Goal: Task Accomplishment & Management: Use online tool/utility

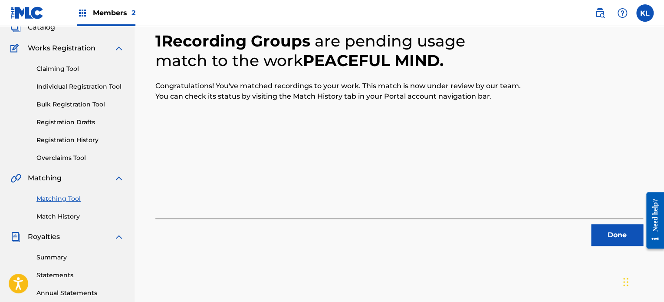
scroll to position [60, 0]
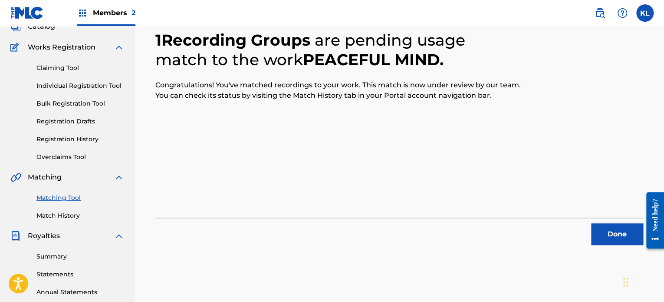
click at [604, 229] on button "Done" at bounding box center [618, 234] width 52 height 22
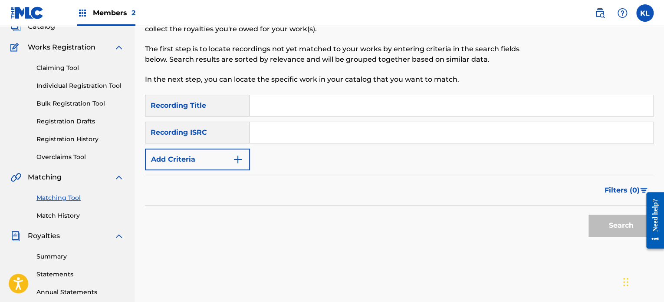
scroll to position [6, 0]
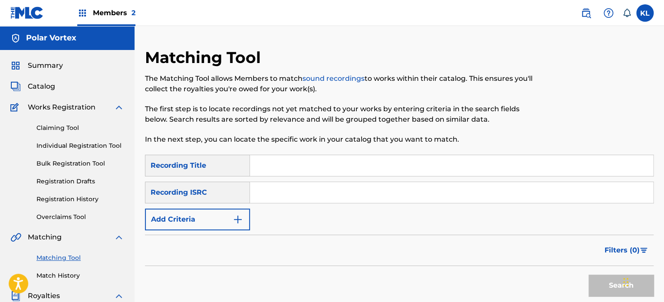
click at [52, 66] on span "Summary" at bounding box center [45, 65] width 35 height 10
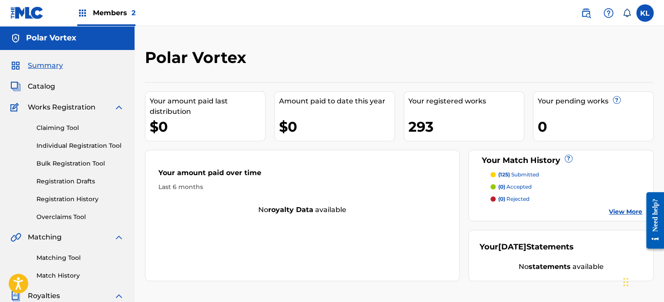
click at [36, 87] on span "Catalog" at bounding box center [41, 86] width 27 height 10
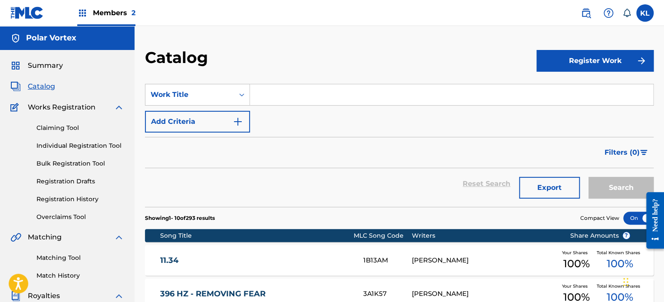
click at [56, 254] on link "Matching Tool" at bounding box center [80, 257] width 88 height 9
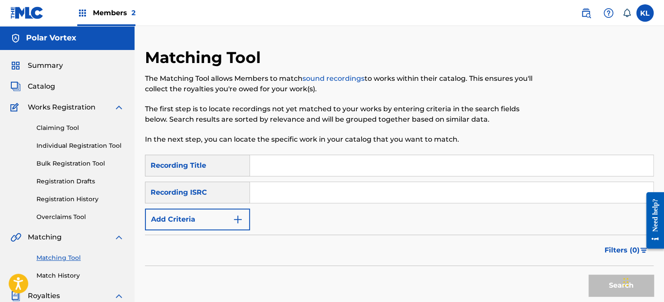
click at [286, 162] on input "Search Form" at bounding box center [451, 165] width 403 height 21
click at [280, 168] on input "Search Form" at bounding box center [451, 165] width 403 height 21
click at [280, 168] on input "po" at bounding box center [451, 165] width 403 height 21
click at [267, 166] on input "popower" at bounding box center [451, 165] width 403 height 21
type input "power"
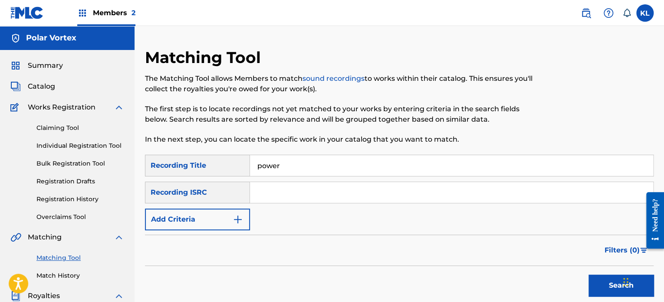
paste input "SE6YL2402358"
type input "SE6YL2402358"
click at [589, 274] on button "Search" at bounding box center [621, 285] width 65 height 22
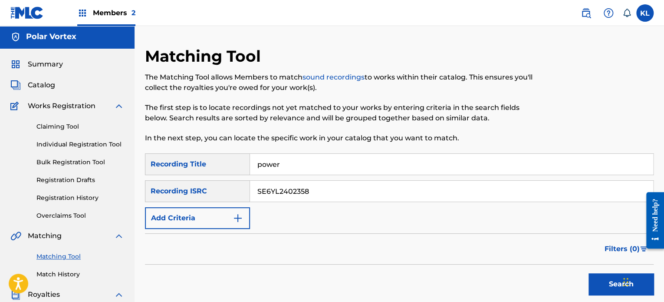
scroll to position [1, 0]
click at [639, 12] on label at bounding box center [645, 12] width 17 height 17
click at [645, 13] on input "KL [PERSON_NAME] [PERSON_NAME][EMAIL_ADDRESS][DOMAIN_NAME] Notification Prefere…" at bounding box center [645, 13] width 0 height 0
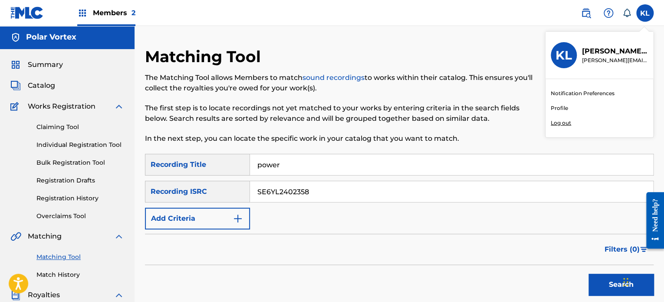
click at [582, 120] on div "Notification Preferences Profile Log out" at bounding box center [600, 108] width 108 height 58
click at [645, 13] on input "KL [PERSON_NAME] [PERSON_NAME][EMAIL_ADDRESS][DOMAIN_NAME] Notification Prefere…" at bounding box center [645, 13] width 0 height 0
click at [559, 124] on p "Log out" at bounding box center [561, 123] width 20 height 8
click at [645, 13] on input "KL [PERSON_NAME] [PERSON_NAME][EMAIL_ADDRESS][DOMAIN_NAME] Notification Prefere…" at bounding box center [645, 13] width 0 height 0
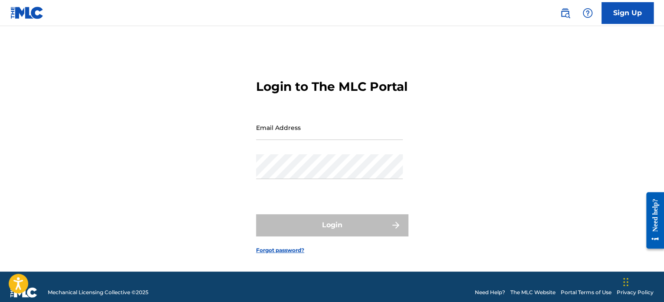
click at [295, 140] on input "Email Address" at bounding box center [329, 127] width 147 height 25
type input "[PERSON_NAME][EMAIL_ADDRESS][DOMAIN_NAME]"
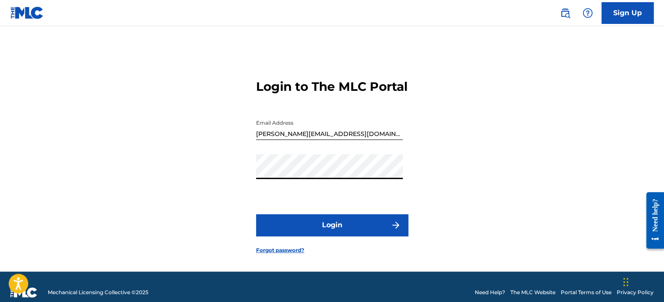
click at [256, 214] on button "Login" at bounding box center [332, 225] width 152 height 22
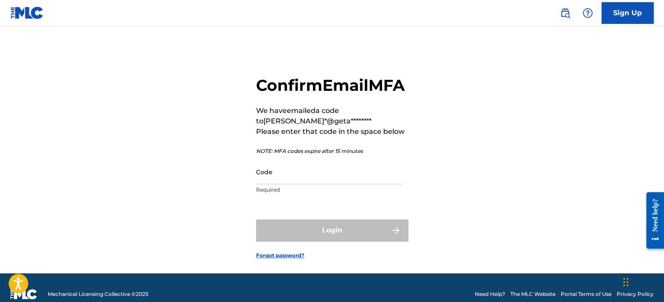
click at [313, 184] on input "Code" at bounding box center [329, 171] width 147 height 25
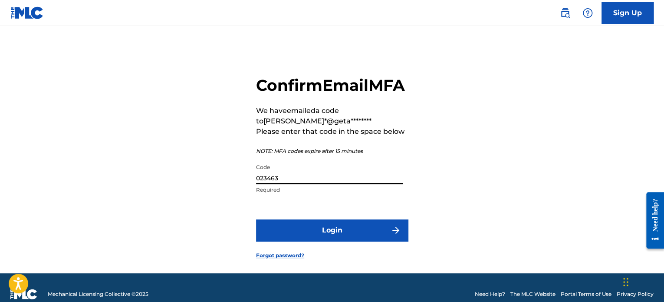
type input "023463"
click at [323, 241] on button "Login" at bounding box center [332, 230] width 152 height 22
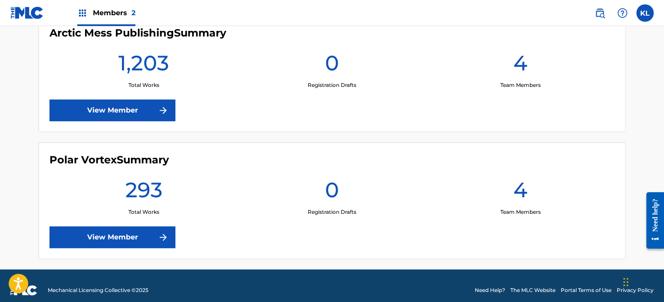
scroll to position [260, 0]
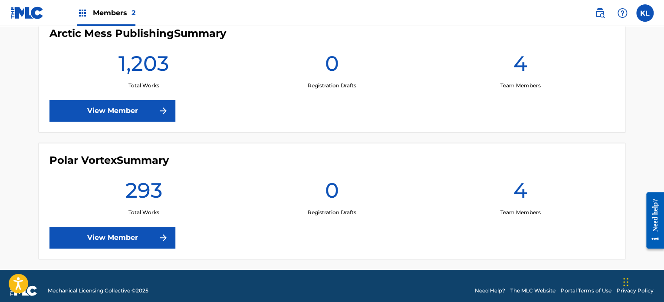
click at [134, 243] on link "View Member" at bounding box center [113, 238] width 126 height 22
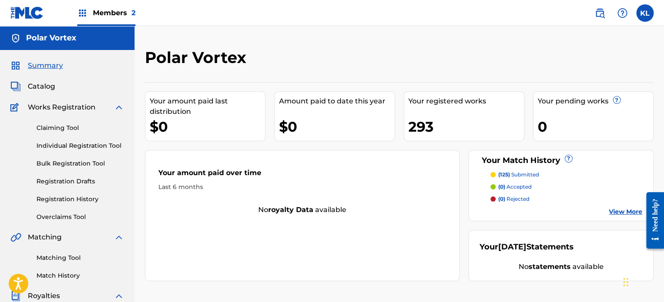
scroll to position [28, 0]
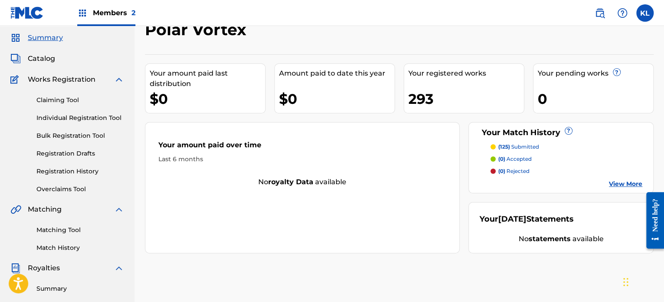
click at [66, 227] on link "Matching Tool" at bounding box center [80, 229] width 88 height 9
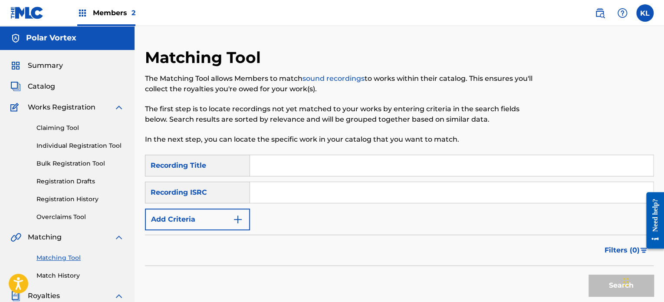
click at [269, 167] on input "Search Form" at bounding box center [451, 165] width 403 height 21
type input "power"
paste input "SE6YL2402358"
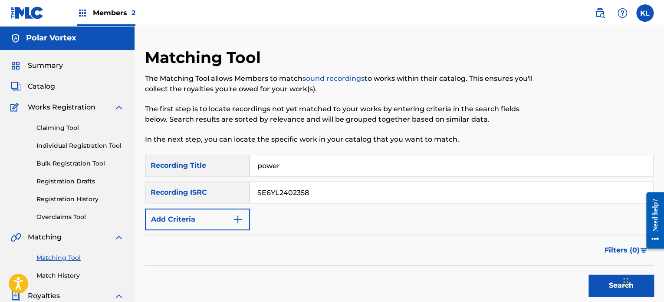
type input "SE6YL2402358"
click at [589, 274] on button "Search" at bounding box center [621, 285] width 65 height 22
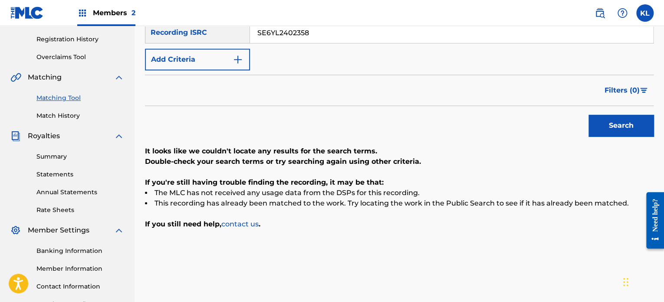
scroll to position [31, 0]
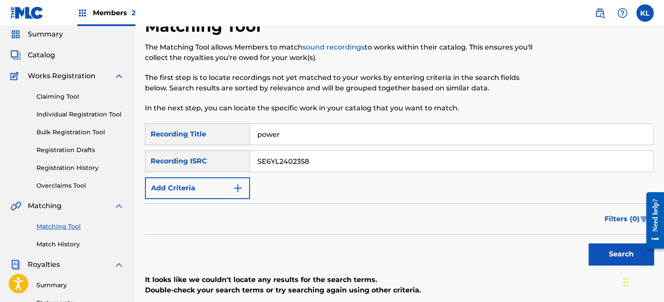
click at [303, 130] on input "power" at bounding box center [451, 134] width 403 height 21
type input "primrose"
paste input "1920"
type input "SE6YL2401920"
click at [589, 243] on button "Search" at bounding box center [621, 254] width 65 height 22
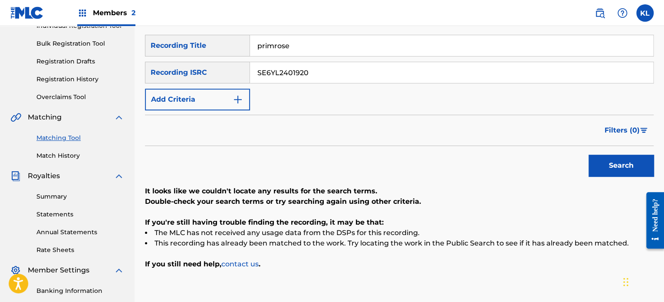
scroll to position [120, 0]
click at [307, 52] on input "primrose" at bounding box center [451, 45] width 403 height 21
paste input "PROPHECIES"
type input "PROPHECIES"
paste input "100136"
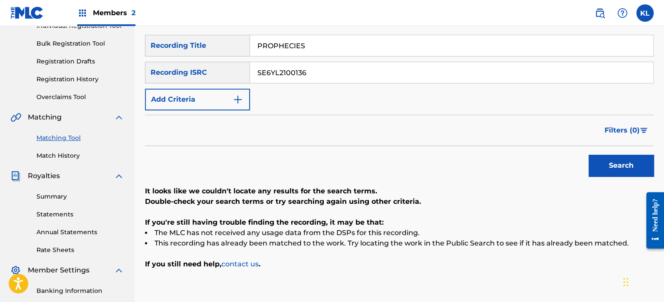
type input "SE6YL2100136"
click at [589, 155] on button "Search" at bounding box center [621, 166] width 65 height 22
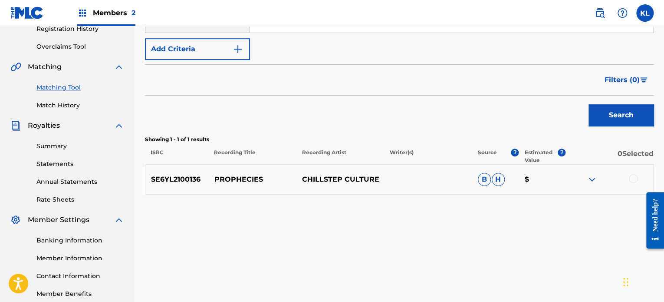
scroll to position [174, 0]
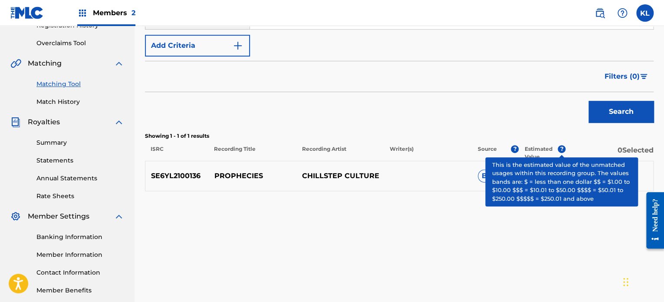
click at [638, 178] on div at bounding box center [610, 176] width 88 height 10
click at [643, 178] on div at bounding box center [610, 176] width 88 height 10
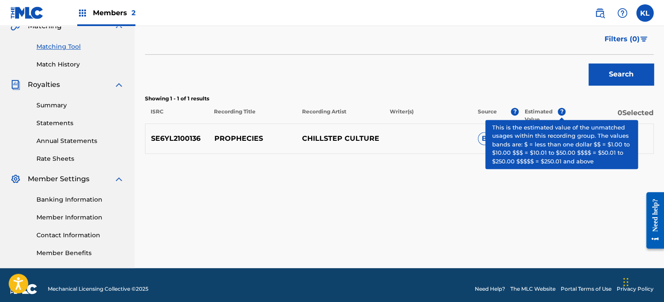
scroll to position [219, 0]
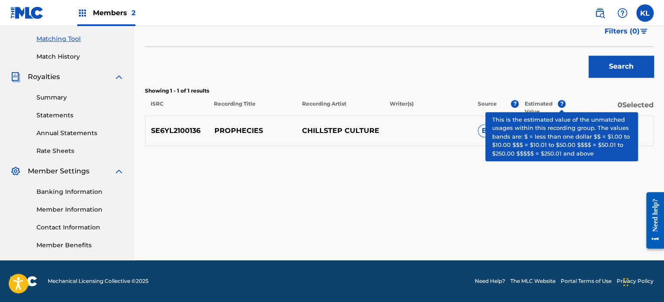
click at [467, 188] on div "Matching Tool The Matching Tool allows Members to match sound recordings to wor…" at bounding box center [399, 44] width 509 height 431
click at [384, 126] on div "SE6YL2100136 PROPHECIES CHILLSTEP CULTURE B H $" at bounding box center [399, 131] width 509 height 30
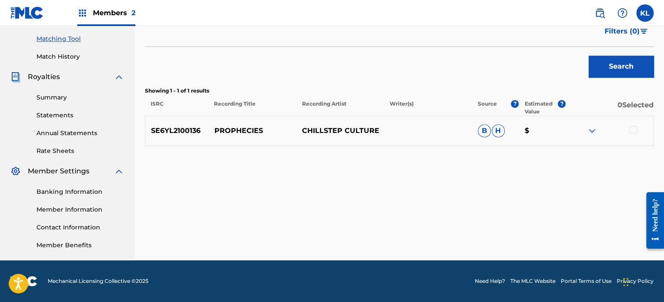
click at [631, 130] on div at bounding box center [633, 130] width 9 height 9
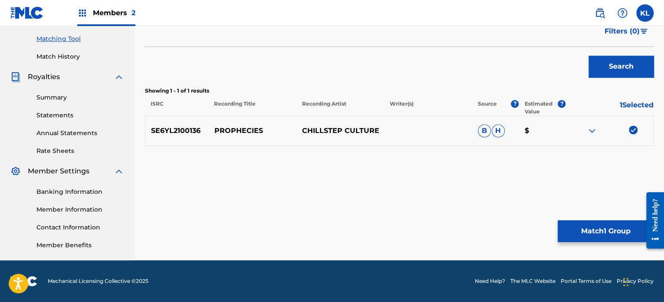
click at [595, 219] on div "Matching Tool The Matching Tool allows Members to match sound recordings to wor…" at bounding box center [399, 44] width 509 height 431
click at [593, 229] on button "Match 1 Group" at bounding box center [606, 231] width 96 height 22
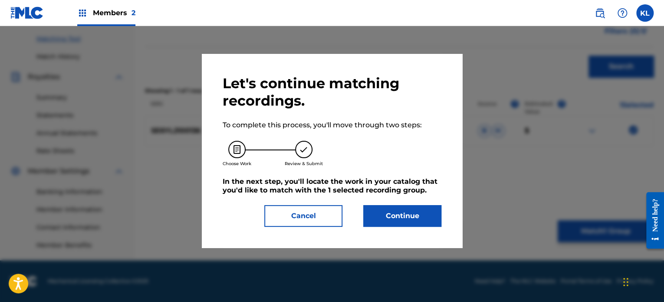
click at [391, 210] on button "Continue" at bounding box center [403, 216] width 78 height 22
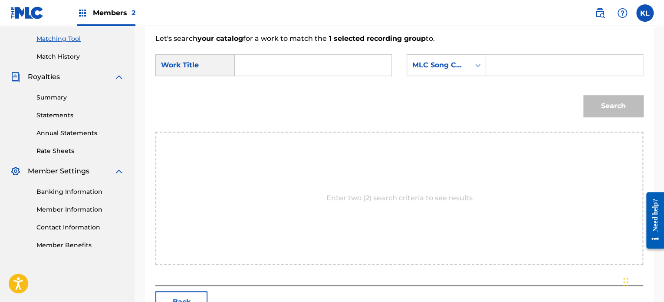
click at [285, 71] on input "Search Form" at bounding box center [313, 65] width 142 height 21
click at [274, 85] on span "hecies" at bounding box center [278, 84] width 23 height 8
type input "prophecies"
click at [506, 63] on input "Search Form" at bounding box center [565, 65] width 142 height 21
paste input "PN1D30"
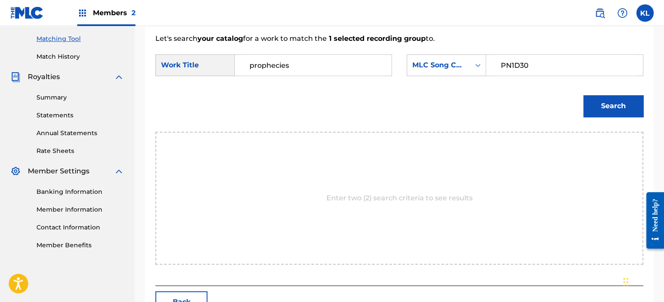
type input "PN1D30"
click at [584, 95] on button "Search" at bounding box center [614, 106] width 60 height 22
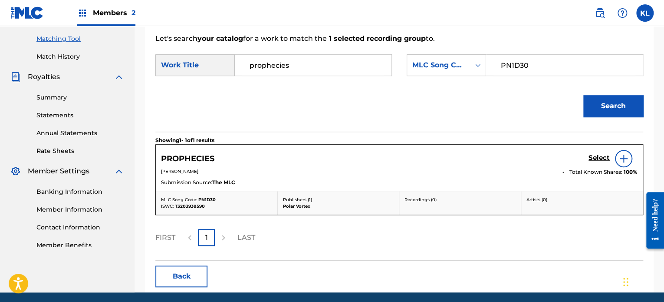
click at [433, 139] on section "Showing 1 - 1 of 1 results" at bounding box center [399, 138] width 488 height 13
click at [594, 157] on h5 "Select" at bounding box center [599, 158] width 21 height 8
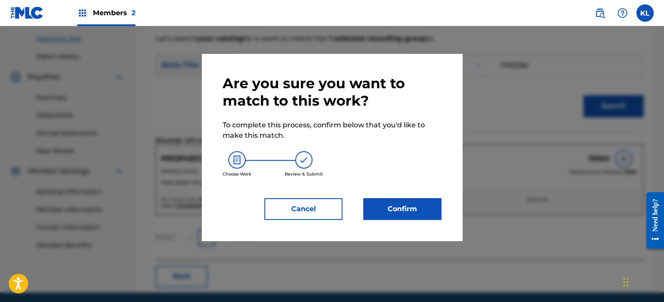
click at [392, 206] on button "Confirm" at bounding box center [403, 209] width 78 height 22
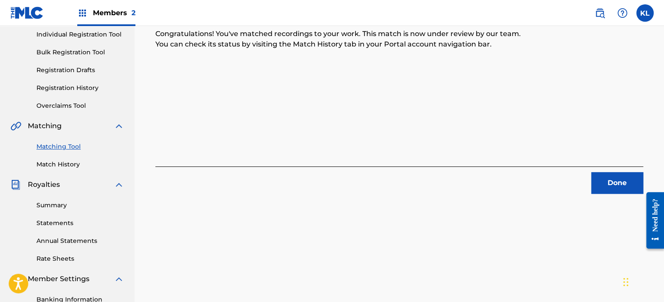
scroll to position [104, 0]
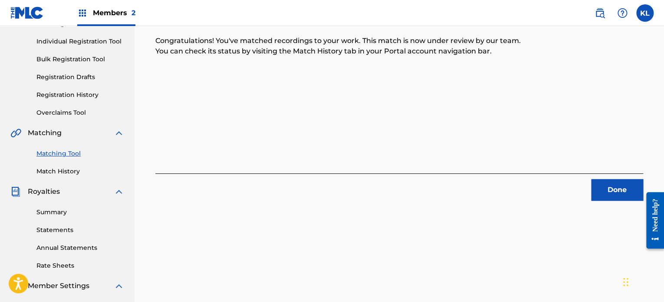
click at [602, 192] on button "Done" at bounding box center [618, 190] width 52 height 22
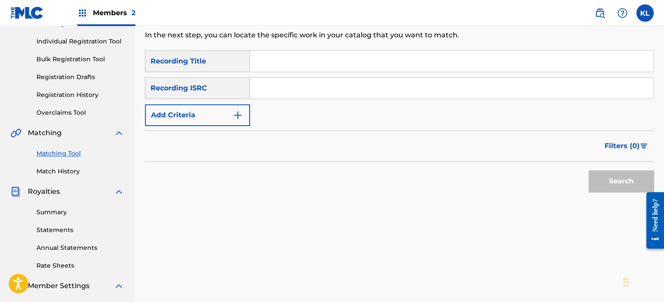
click at [278, 64] on input "Search Form" at bounding box center [451, 61] width 403 height 21
type input "que"
paste input "SE6YL2400636"
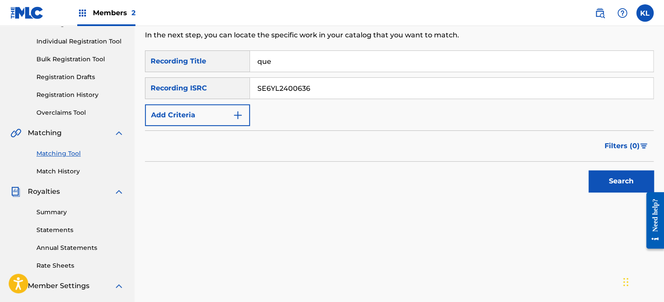
type input "SE6YL2400636"
click at [589, 170] on button "Search" at bounding box center [621, 181] width 65 height 22
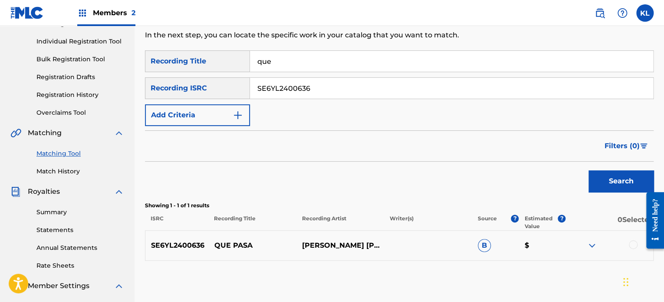
click at [632, 243] on div at bounding box center [633, 244] width 9 height 9
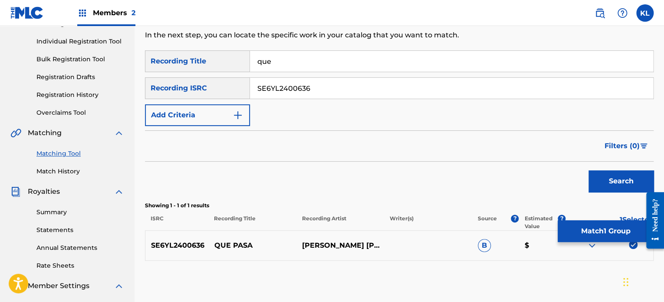
click at [605, 224] on button "Match 1 Group" at bounding box center [606, 231] width 96 height 22
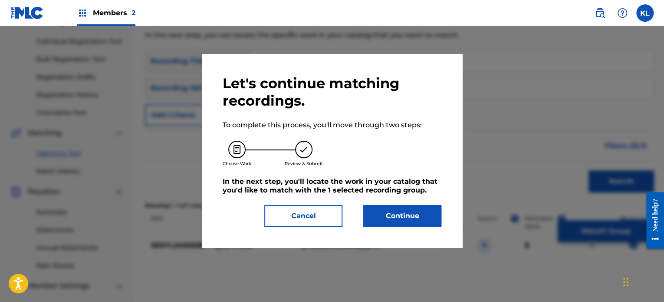
click at [413, 219] on button "Continue" at bounding box center [403, 216] width 78 height 22
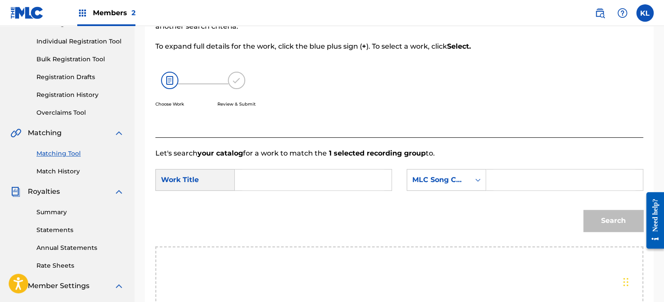
click at [264, 174] on input "Search Form" at bounding box center [313, 179] width 142 height 21
type input "que"
paste input "QP56OF"
type input "QP56OF"
click at [584, 210] on button "Search" at bounding box center [614, 221] width 60 height 22
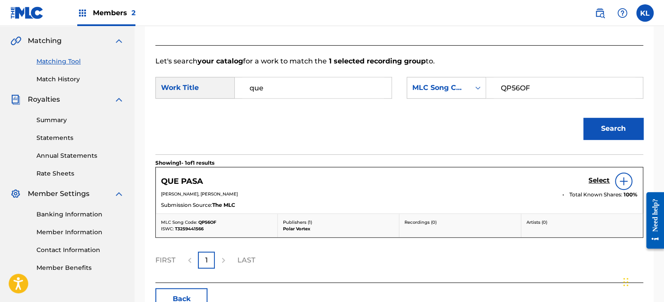
scroll to position [196, 0]
click at [605, 180] on h5 "Select" at bounding box center [599, 180] width 21 height 8
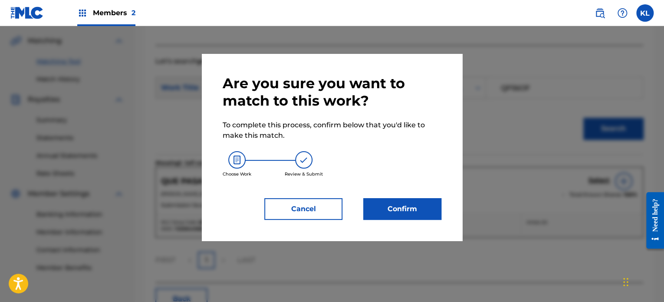
click at [422, 202] on button "Confirm" at bounding box center [403, 209] width 78 height 22
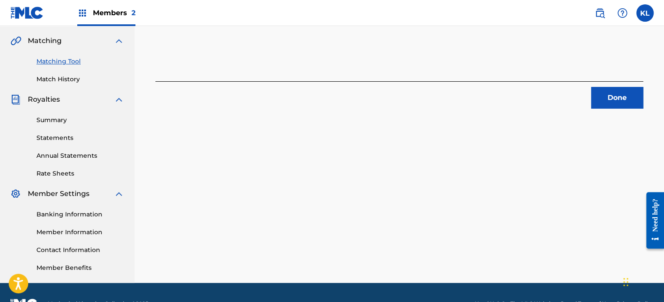
click at [629, 97] on button "Done" at bounding box center [618, 98] width 52 height 22
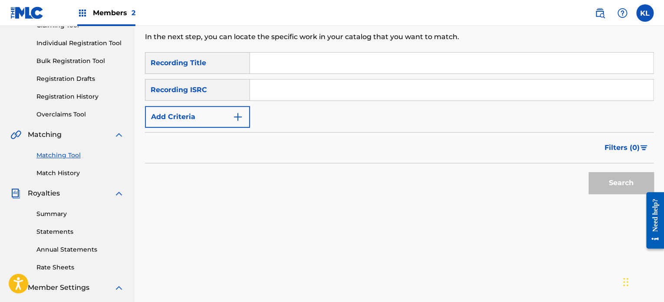
scroll to position [87, 0]
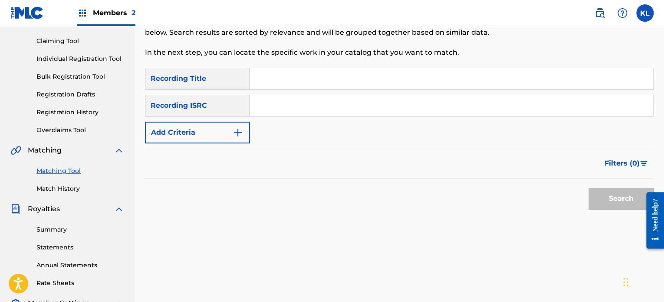
click at [275, 67] on div "Matching Tool The Matching Tool allows Members to match sound recordings to wor…" at bounding box center [341, 14] width 392 height 107
click at [275, 83] on input "Search Form" at bounding box center [451, 78] width 403 height 21
paste input "QUERIDA"
type input "QUERIDA"
paste input "SE6YL2402505"
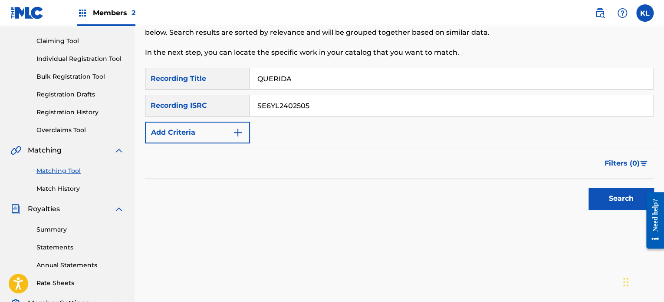
type input "SE6YL2402505"
click at [589, 188] on button "Search" at bounding box center [621, 199] width 65 height 22
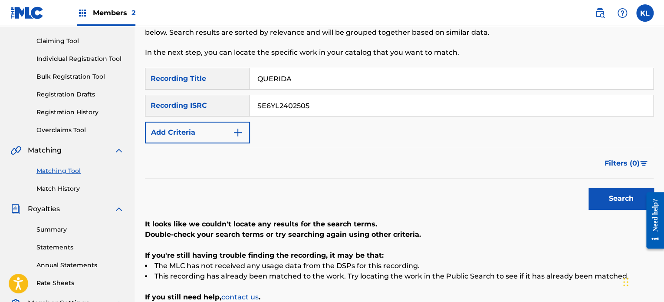
drag, startPoint x: 314, startPoint y: 81, endPoint x: 268, endPoint y: 80, distance: 46.0
click at [268, 80] on input "QUERIDA" at bounding box center [451, 78] width 403 height 21
type input "QUietly"
paste input "074"
type input "SE6YL2402074"
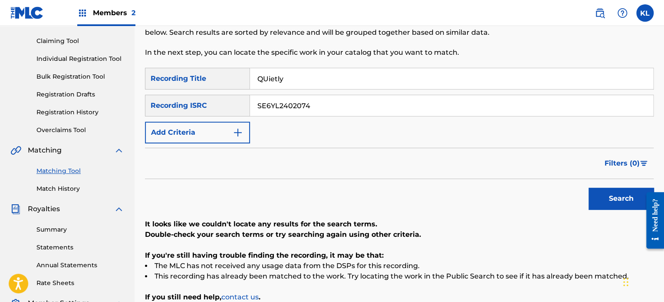
click at [589, 188] on button "Search" at bounding box center [621, 199] width 65 height 22
click at [311, 79] on input "QUietly" at bounding box center [451, 78] width 403 height 21
paste input "quietly go"
click at [589, 188] on button "Search" at bounding box center [621, 199] width 65 height 22
type input "quiet"
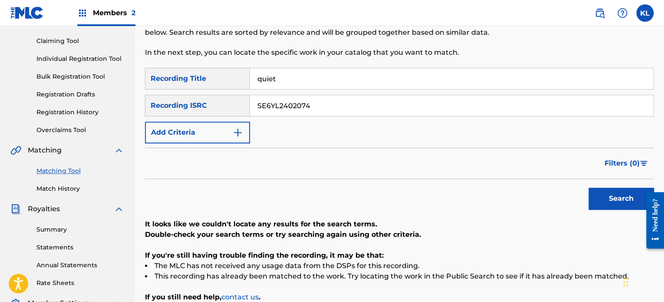
paste input "118"
type input "SE6YL2402118"
click at [589, 188] on button "Search" at bounding box center [621, 199] width 65 height 22
click at [291, 80] on input "quiet" at bounding box center [451, 78] width 403 height 21
click at [291, 80] on input "rai" at bounding box center [451, 78] width 403 height 21
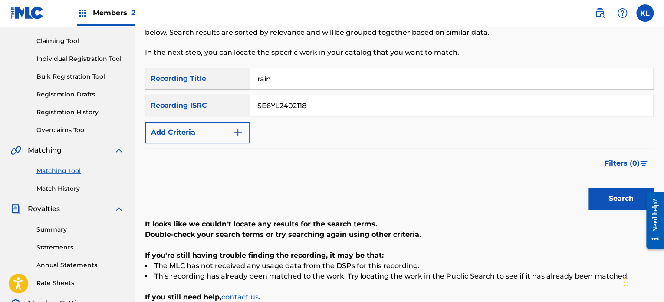
type input "rain"
paste input "200433"
type input "SE6YL2200433"
click at [589, 188] on button "Search" at bounding box center [621, 199] width 65 height 22
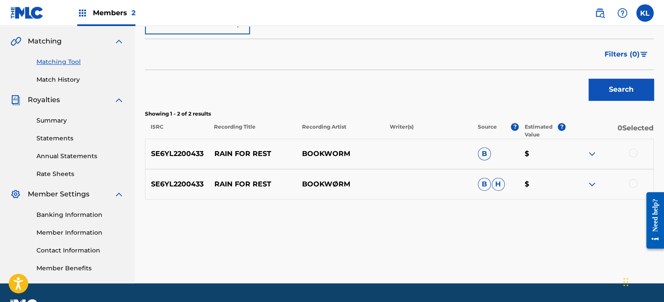
scroll to position [196, 0]
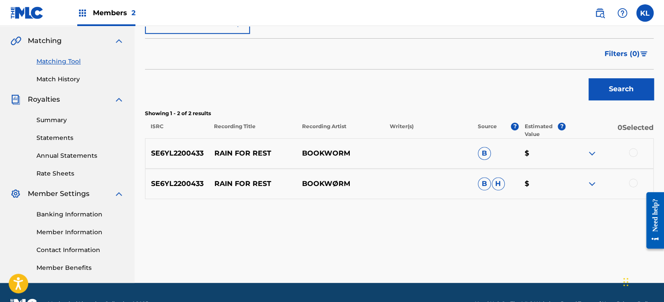
click at [630, 151] on div at bounding box center [633, 152] width 9 height 9
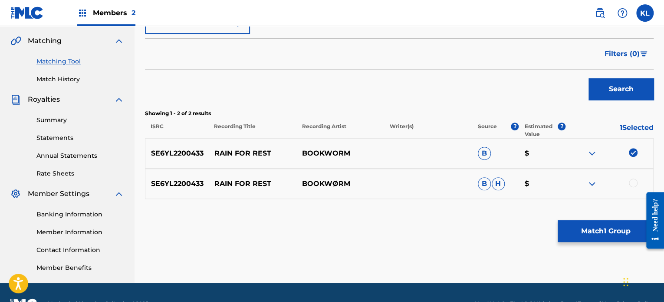
click at [632, 184] on div at bounding box center [633, 182] width 9 height 9
click at [602, 235] on button "Match 2 Groups" at bounding box center [606, 231] width 96 height 22
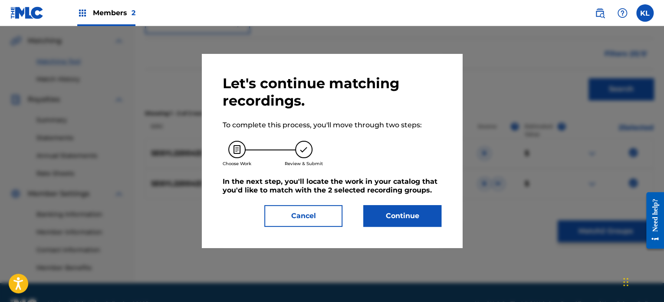
click at [427, 218] on button "Continue" at bounding box center [403, 216] width 78 height 22
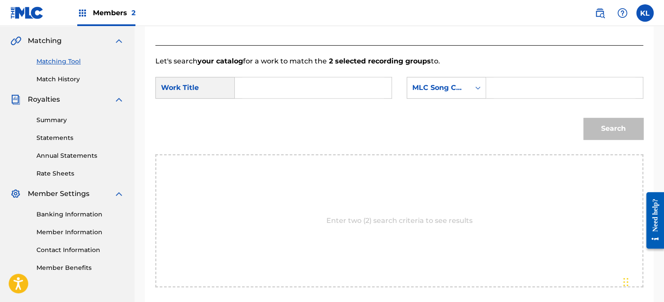
click at [298, 92] on input "Search Form" at bounding box center [313, 87] width 142 height 21
type input "rain"
paste input "RB6TPI"
type input "RB6TPI"
click at [584, 118] on button "Search" at bounding box center [614, 129] width 60 height 22
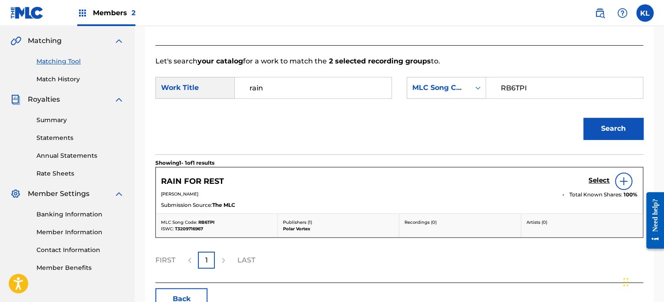
click at [599, 179] on h5 "Select" at bounding box center [599, 180] width 21 height 8
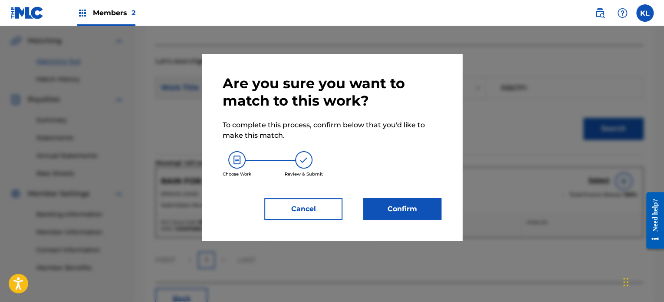
click at [394, 204] on button "Confirm" at bounding box center [403, 209] width 78 height 22
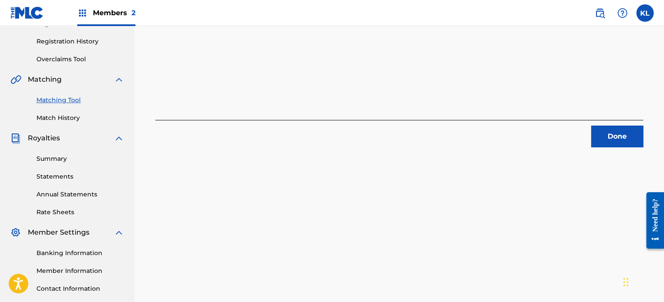
scroll to position [156, 0]
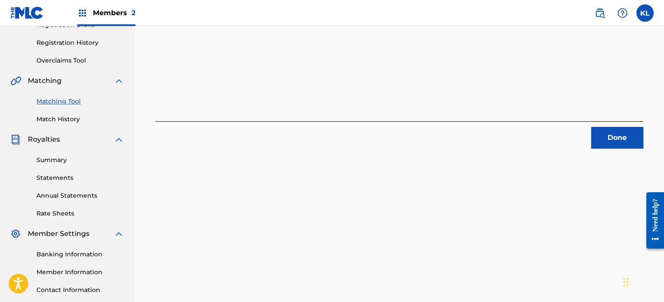
click at [618, 140] on button "Done" at bounding box center [618, 138] width 52 height 22
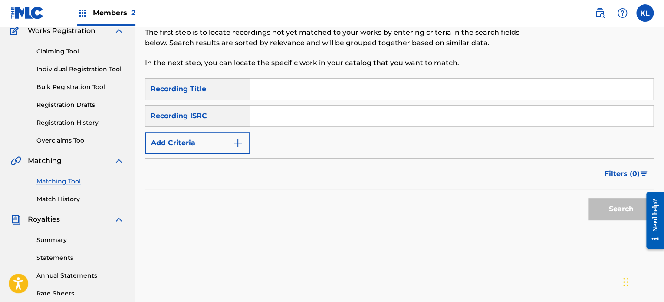
scroll to position [73, 0]
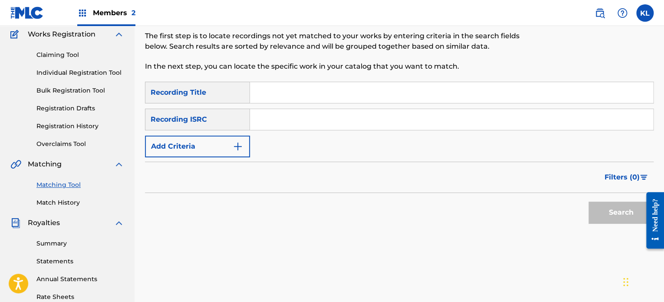
click at [269, 87] on input "Search Form" at bounding box center [451, 92] width 403 height 21
type input "rainy"
paste input "SE6YL2200405"
type input "SE6YL2200405"
click at [589, 202] on button "Search" at bounding box center [621, 213] width 65 height 22
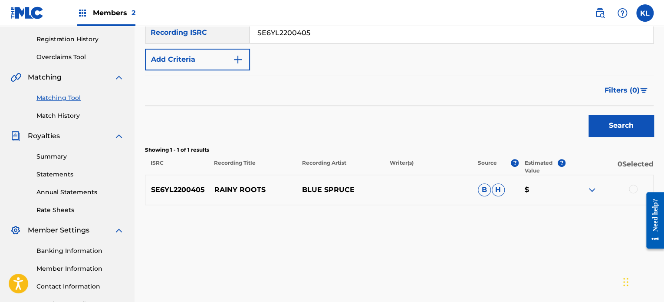
scroll to position [162, 0]
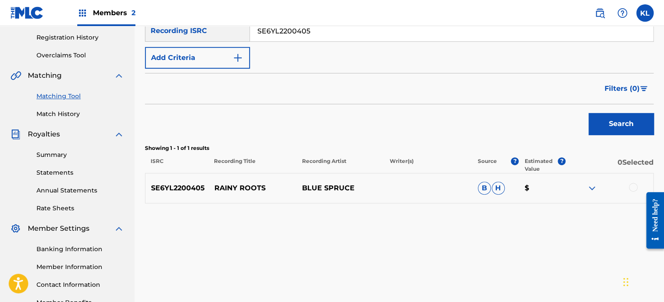
click at [632, 189] on div at bounding box center [633, 187] width 9 height 9
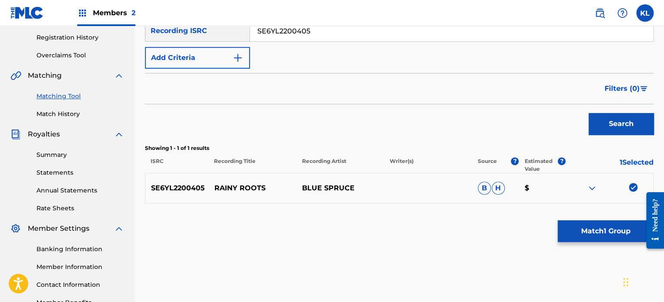
click at [597, 238] on button "Match 1 Group" at bounding box center [606, 231] width 96 height 22
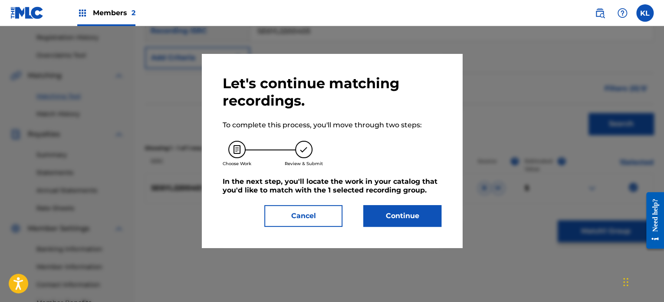
click at [415, 227] on div "Let's continue matching recordings. To complete this process, you'll move throu…" at bounding box center [332, 151] width 261 height 194
click at [397, 217] on button "Continue" at bounding box center [403, 216] width 78 height 22
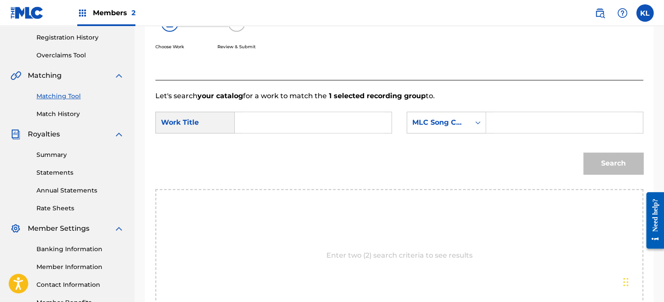
click at [281, 127] on input "Search Form" at bounding box center [313, 122] width 142 height 21
type input "rainy"
paste input "RB7F5N"
type input "RB7F5N"
click at [584, 152] on button "Search" at bounding box center [614, 163] width 60 height 22
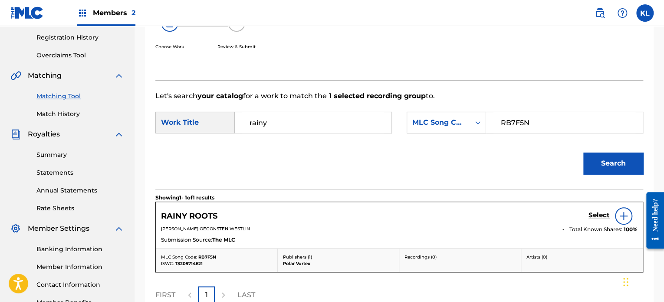
click at [599, 216] on h5 "Select" at bounding box center [599, 215] width 21 height 8
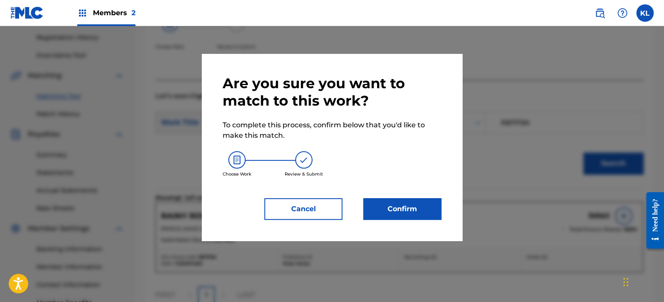
click at [386, 201] on button "Confirm" at bounding box center [403, 209] width 78 height 22
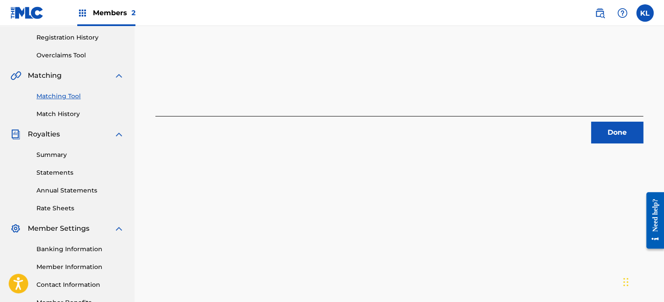
click at [638, 134] on button "Done" at bounding box center [618, 133] width 52 height 22
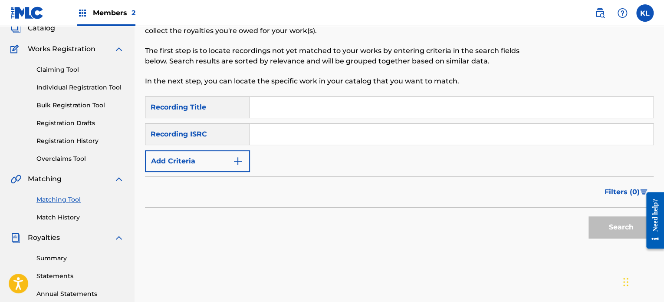
scroll to position [55, 0]
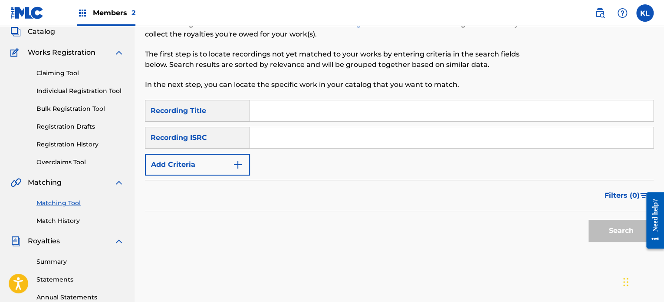
click at [299, 112] on input "Search Form" at bounding box center [451, 110] width 403 height 21
paste input "RAKENTAA"
type input "RAKENTAA"
paste input "SE6YL2200122"
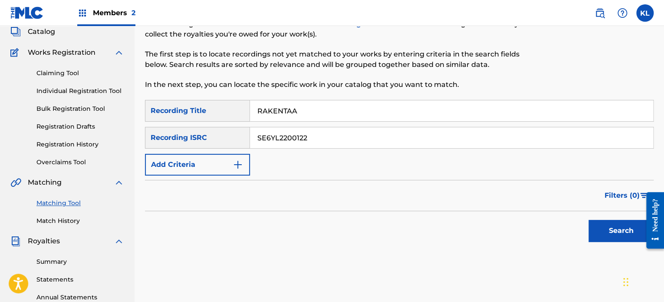
type input "SE6YL2200122"
click at [589, 220] on button "Search" at bounding box center [621, 231] width 65 height 22
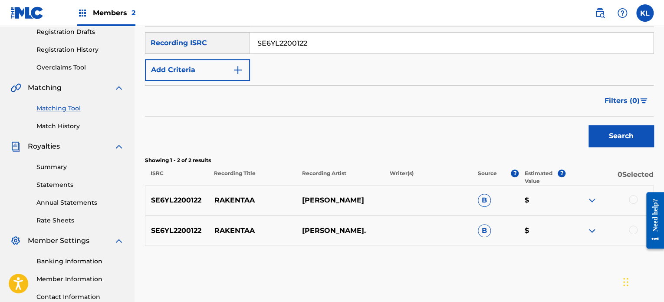
scroll to position [150, 0]
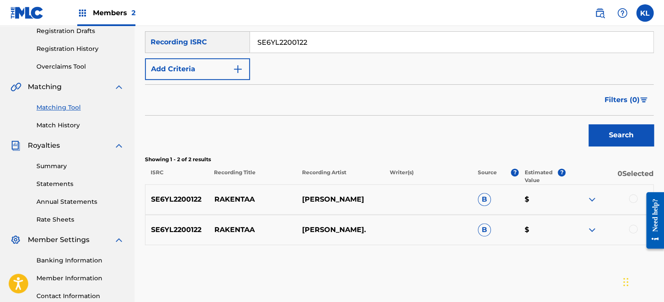
click at [633, 196] on div at bounding box center [633, 198] width 9 height 9
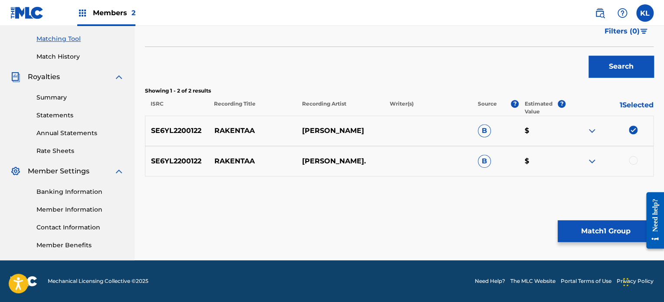
scroll to position [218, 0]
click at [630, 162] on div at bounding box center [633, 160] width 9 height 9
click at [610, 229] on button "Match 2 Groups" at bounding box center [606, 231] width 96 height 22
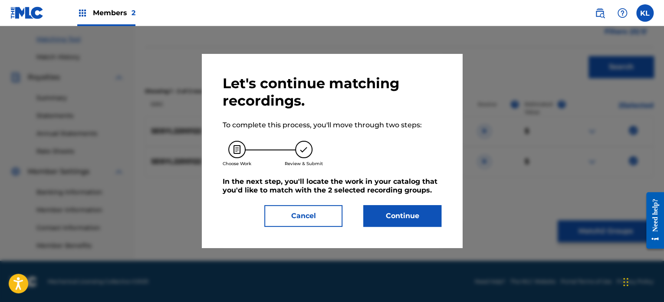
click at [417, 218] on button "Continue" at bounding box center [403, 216] width 78 height 22
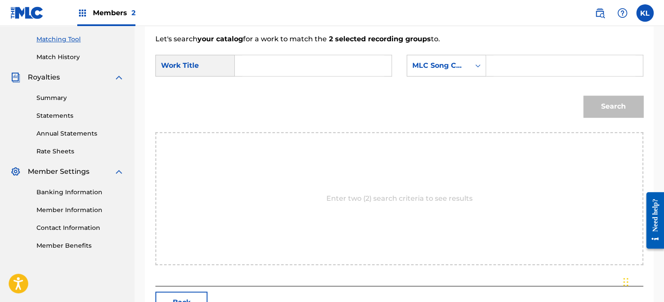
click at [292, 73] on input "Search Form" at bounding box center [313, 65] width 142 height 21
paste input "RAKENTAA"
type input "RAKENTAA"
paste input "RC8DAF"
type input "RC8DAF"
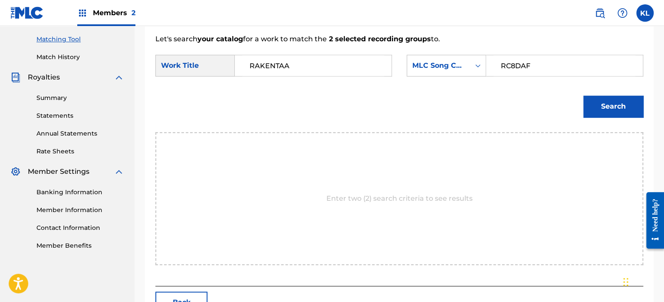
click at [622, 104] on button "Search" at bounding box center [614, 107] width 60 height 22
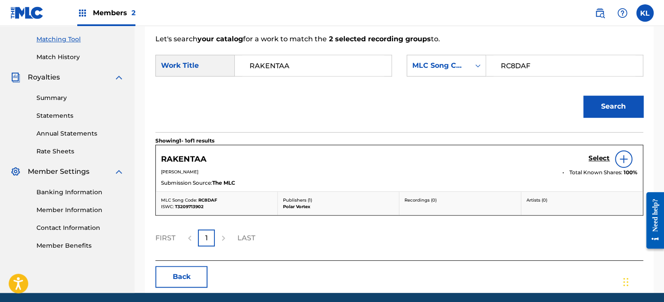
click at [598, 157] on h5 "Select" at bounding box center [599, 158] width 21 height 8
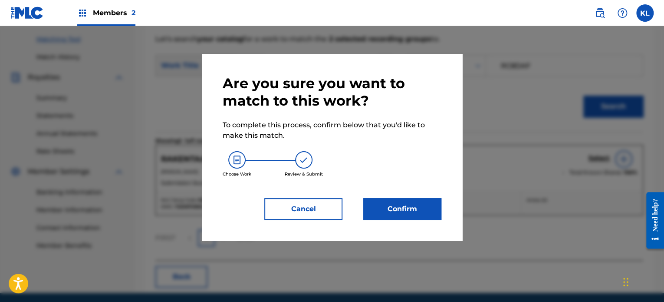
click at [392, 205] on button "Confirm" at bounding box center [403, 209] width 78 height 22
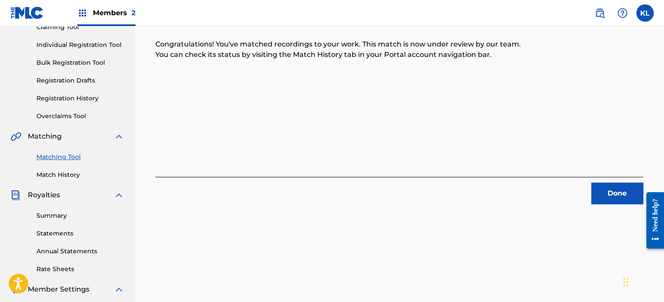
scroll to position [100, 0]
click at [618, 187] on button "Done" at bounding box center [618, 194] width 52 height 22
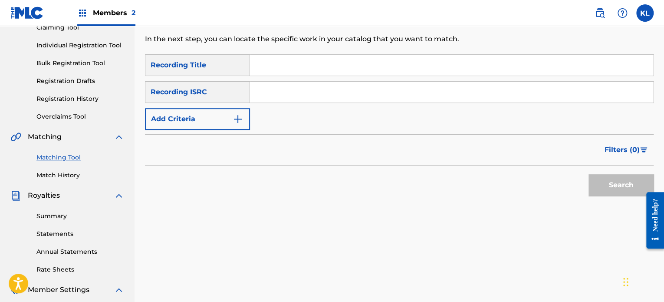
click at [295, 69] on input "Search Form" at bounding box center [451, 65] width 403 height 21
paste input "RÉ BÉMOL"
type input "RÉ BÉMOL"
paste input "SE6YL2402311"
type input "SE6YL2402311"
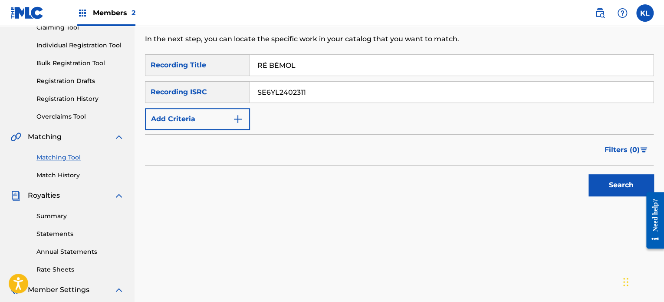
click at [589, 174] on button "Search" at bounding box center [621, 185] width 65 height 22
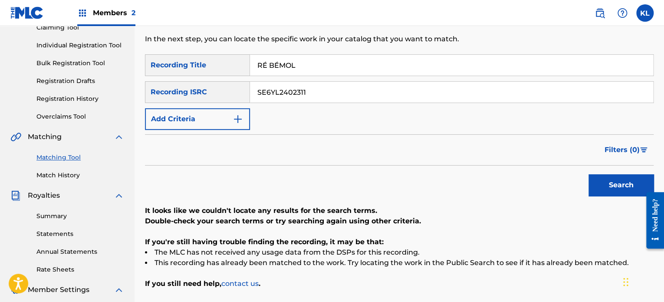
click at [266, 66] on input "RÉ BÉMOL" at bounding box center [451, 65] width 403 height 21
click at [589, 174] on button "Search" at bounding box center [621, 185] width 65 height 22
click at [266, 66] on input "Re BeMOL" at bounding box center [451, 65] width 403 height 21
click at [589, 174] on button "Search" at bounding box center [621, 185] width 65 height 22
type input "recovery"
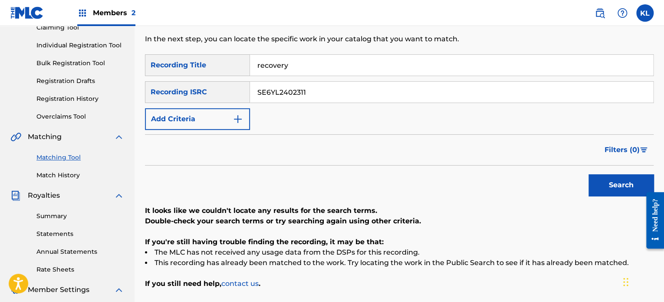
paste input "585"
type input "SE6YL2402585"
click at [589, 174] on button "Search" at bounding box center [621, 185] width 65 height 22
click at [301, 67] on input "recovery" at bounding box center [451, 65] width 403 height 21
paste input "Recovery Frequencies - 3 Hz (Delta)"
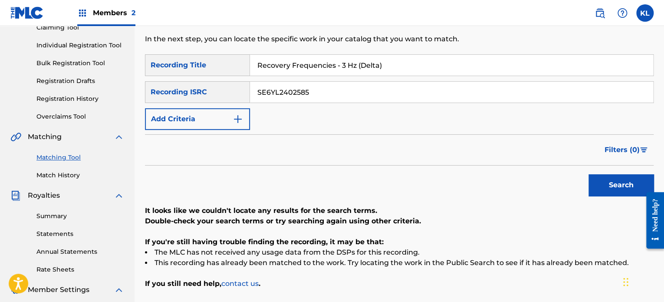
click at [589, 174] on button "Search" at bounding box center [621, 185] width 65 height 22
click at [336, 64] on input "Recovery Frequencies - 3 Hz (Delta)" at bounding box center [451, 65] width 403 height 21
click at [589, 174] on button "Search" at bounding box center [621, 185] width 65 height 22
type input "repose"
paste input "300419"
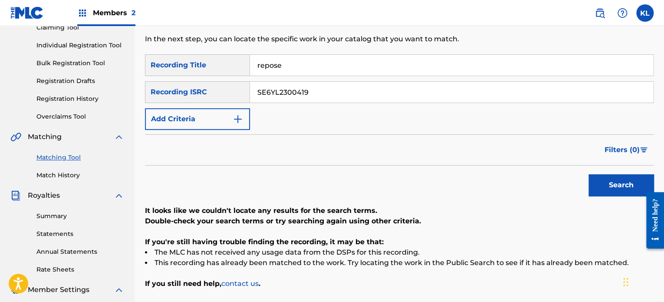
type input "SE6YL2300419"
click at [589, 174] on button "Search" at bounding box center [621, 185] width 65 height 22
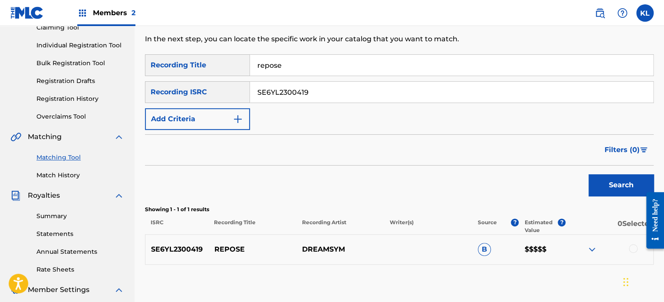
click at [630, 246] on div at bounding box center [633, 248] width 9 height 9
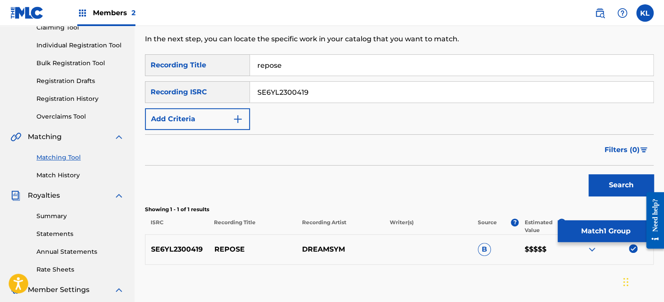
click at [588, 230] on button "Match 1 Group" at bounding box center [606, 231] width 96 height 22
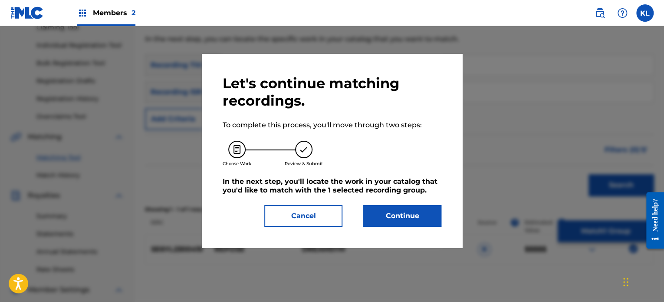
click at [418, 215] on button "Continue" at bounding box center [403, 216] width 78 height 22
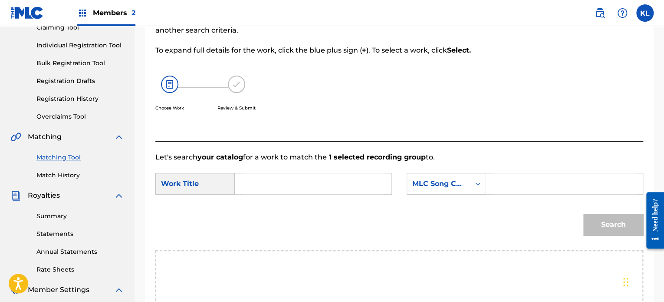
click at [264, 186] on input "Search Form" at bounding box center [313, 183] width 142 height 21
type input "repose"
paste input "RN94XD"
type input "RN94XD"
click at [584, 214] on button "Search" at bounding box center [614, 225] width 60 height 22
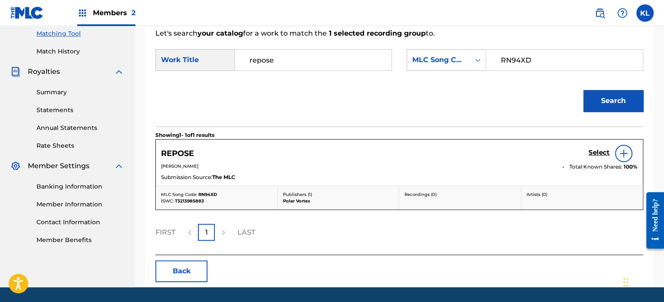
scroll to position [230, 0]
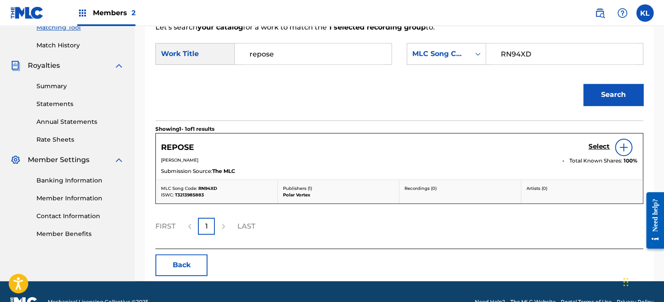
click at [597, 144] on h5 "Select" at bounding box center [599, 146] width 21 height 8
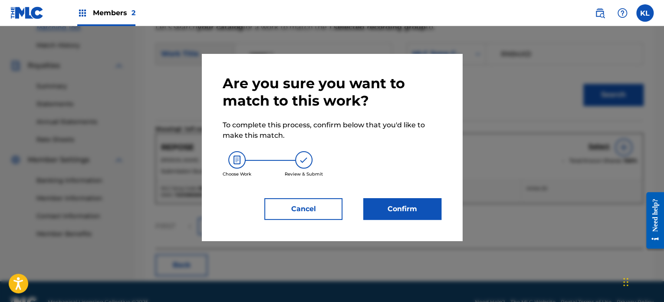
click at [408, 190] on div "Are you sure you want to match to this work? To complete this process, confirm …" at bounding box center [332, 147] width 219 height 145
click at [405, 208] on button "Confirm" at bounding box center [403, 209] width 78 height 22
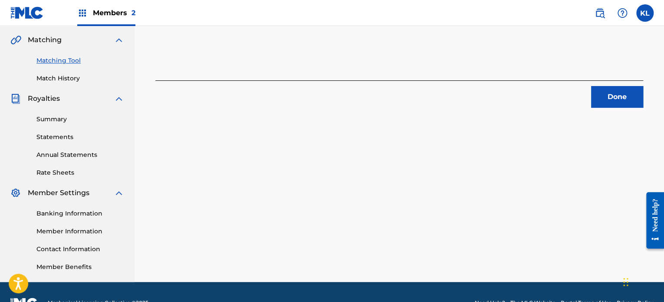
scroll to position [196, 0]
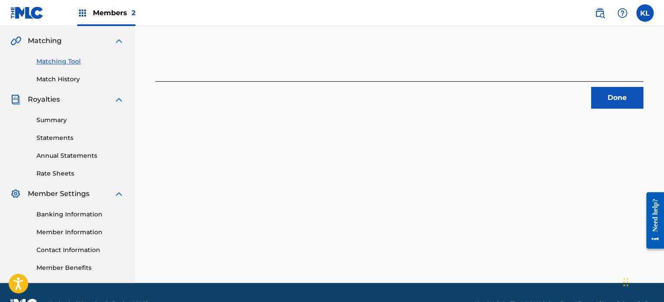
click at [619, 107] on button "Done" at bounding box center [618, 98] width 52 height 22
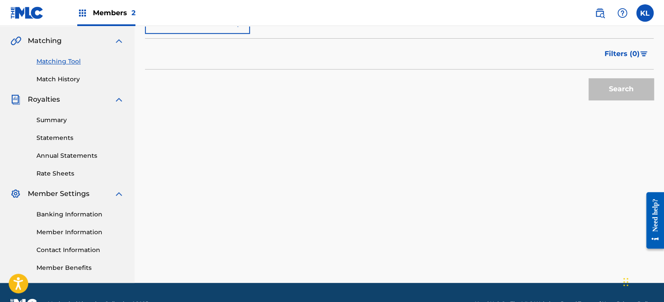
scroll to position [53, 0]
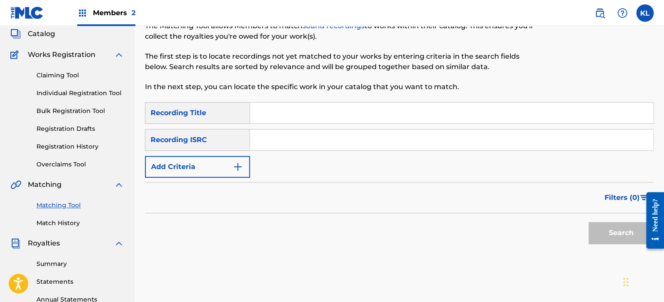
click at [273, 116] on input "Search Form" at bounding box center [451, 112] width 403 height 21
type input "right"
paste input "SE6YL2100133"
type input "SE6YL2100133"
click at [589, 222] on button "Search" at bounding box center [621, 233] width 65 height 22
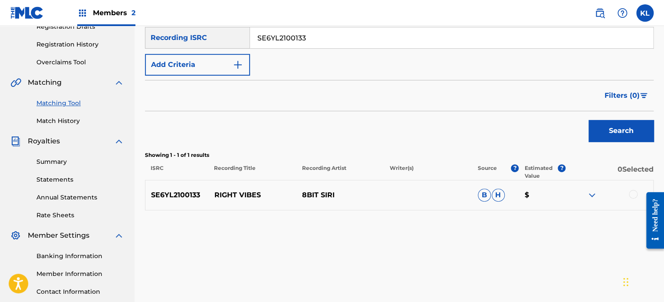
scroll to position [155, 0]
click at [629, 198] on div at bounding box center [610, 195] width 88 height 10
click at [634, 194] on div at bounding box center [633, 194] width 9 height 9
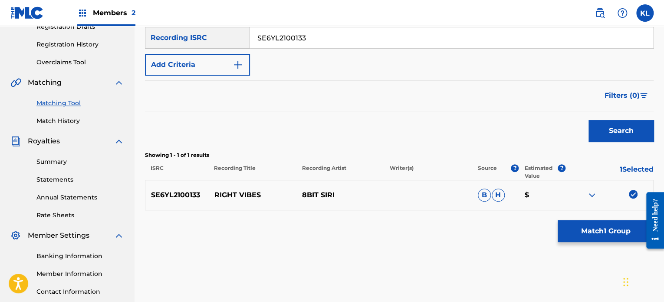
drag, startPoint x: 577, startPoint y: 242, endPoint x: 601, endPoint y: 225, distance: 30.1
click at [601, 225] on div "Matching Tool The Matching Tool allows Members to match sound recordings to wor…" at bounding box center [399, 108] width 509 height 431
click at [601, 225] on button "Match 1 Group" at bounding box center [606, 231] width 96 height 22
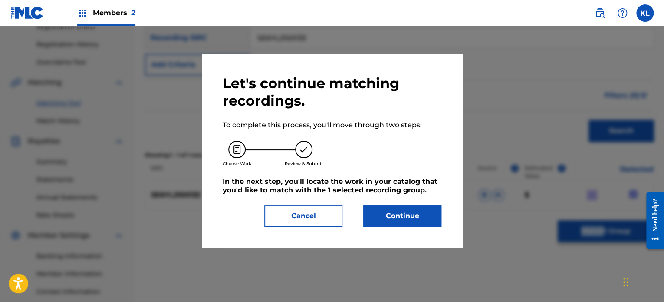
click at [413, 206] on button "Continue" at bounding box center [403, 216] width 78 height 22
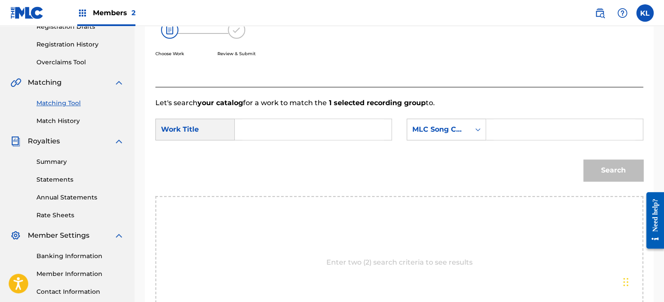
click at [286, 140] on div "SearchWithCriteriab20b286c-1c3b-4d34-9a3d-f9d9edad8f39 Work Title SearchWithCri…" at bounding box center [399, 132] width 488 height 27
click at [287, 136] on input "Search Form" at bounding box center [313, 129] width 142 height 21
type input "right"
paste input "RB72KY"
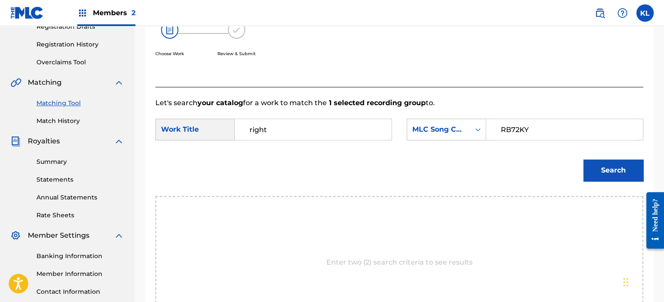
type input "RB72KY"
click at [584, 159] on button "Search" at bounding box center [614, 170] width 60 height 22
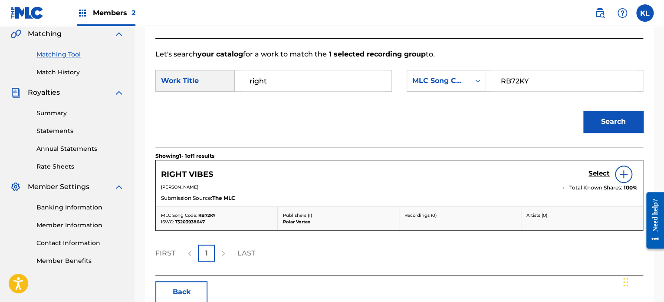
scroll to position [205, 0]
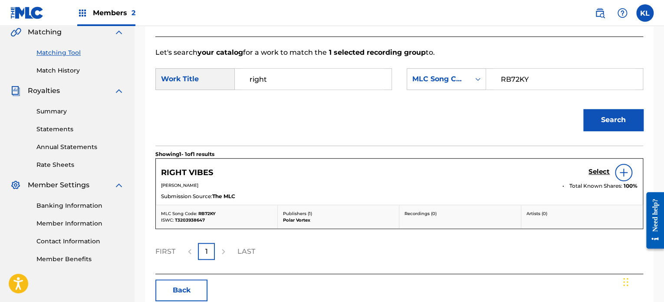
click at [598, 169] on h5 "Select" at bounding box center [599, 172] width 21 height 8
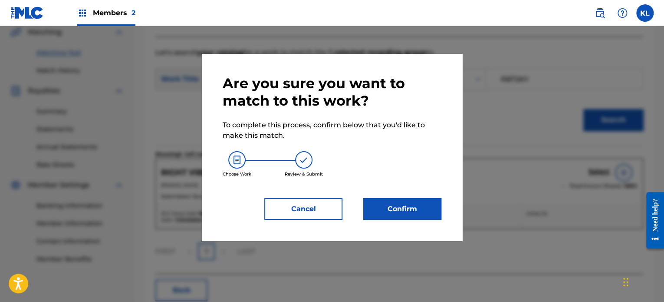
click at [405, 211] on button "Confirm" at bounding box center [403, 209] width 78 height 22
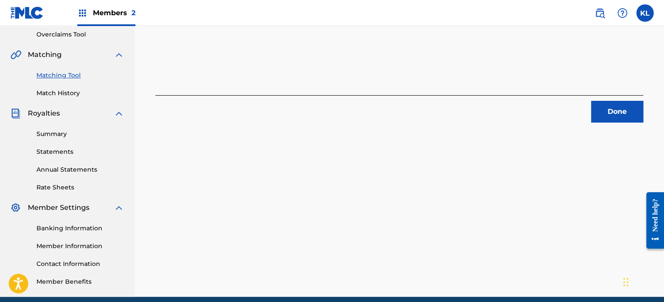
scroll to position [182, 0]
click at [618, 112] on button "Done" at bounding box center [618, 112] width 52 height 22
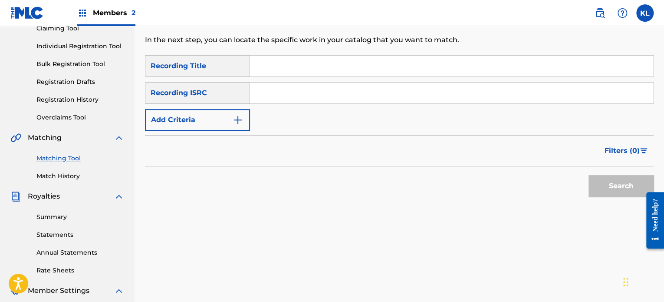
scroll to position [90, 0]
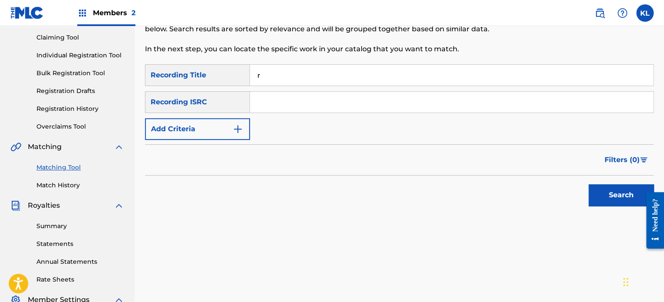
click at [273, 74] on input "r" at bounding box center [451, 75] width 403 height 21
type input "rising"
paste input "SE6YL2401339"
type input "SE6YL2401339"
click at [589, 184] on button "Search" at bounding box center [621, 195] width 65 height 22
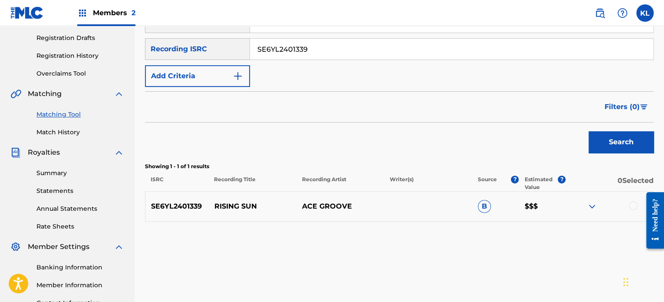
scroll to position [145, 0]
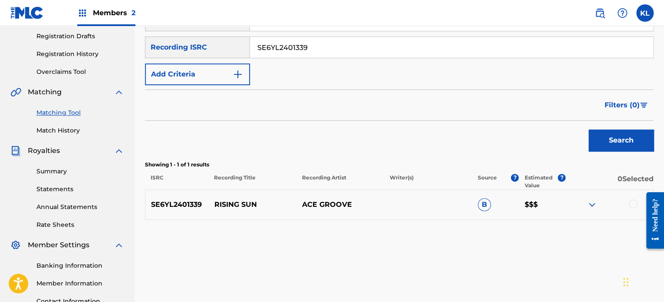
click at [630, 207] on div at bounding box center [610, 204] width 88 height 10
click at [632, 205] on div at bounding box center [633, 203] width 9 height 9
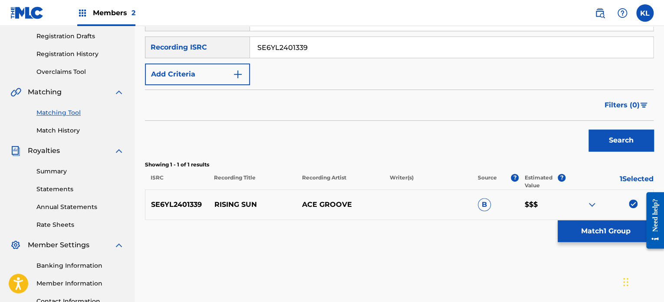
click at [576, 241] on button "Match 1 Group" at bounding box center [606, 231] width 96 height 22
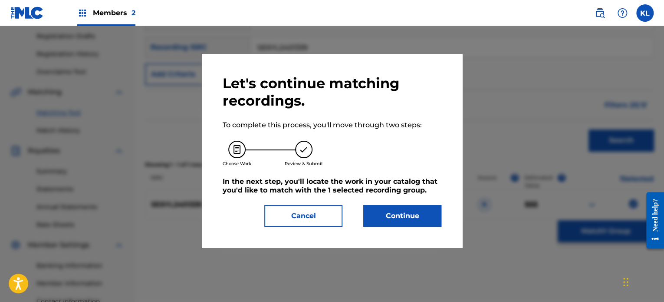
click at [418, 215] on button "Continue" at bounding box center [403, 216] width 78 height 22
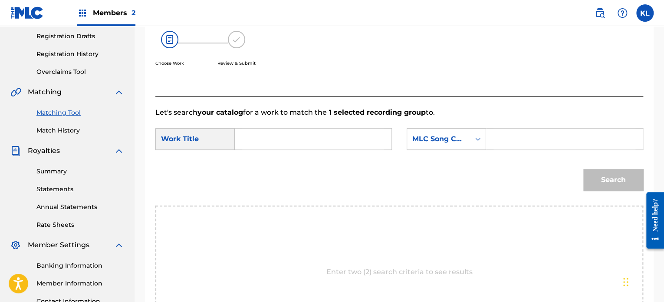
click at [259, 140] on input "Search Form" at bounding box center [313, 139] width 142 height 21
type input "rising"
paste input "RO2OVI"
type input "RO2OVI"
click at [584, 169] on button "Search" at bounding box center [614, 180] width 60 height 22
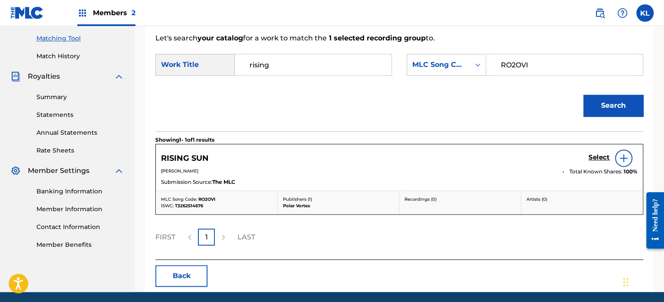
scroll to position [250, 0]
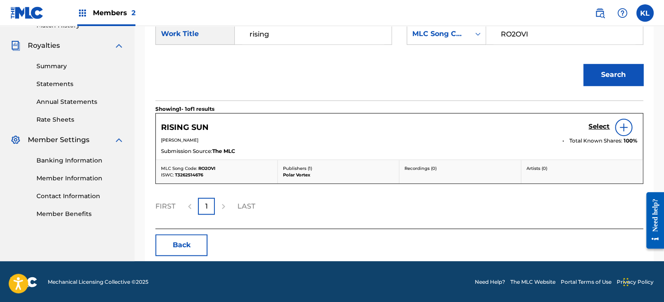
click at [589, 125] on h5 "Select" at bounding box center [599, 126] width 21 height 8
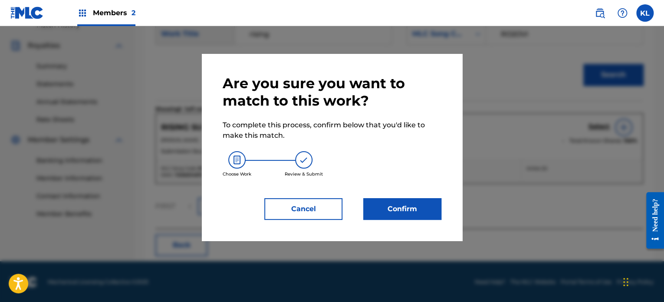
click at [387, 207] on button "Confirm" at bounding box center [403, 209] width 78 height 22
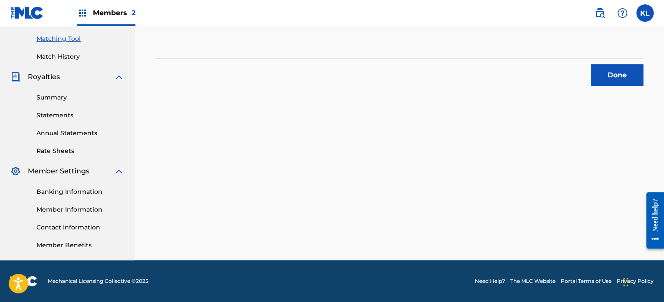
click at [613, 88] on div "1 Recording Groups are pending usage match to the work RISING SUN . Congratulat…" at bounding box center [400, 44] width 530 height 431
click at [615, 81] on button "Done" at bounding box center [618, 75] width 52 height 22
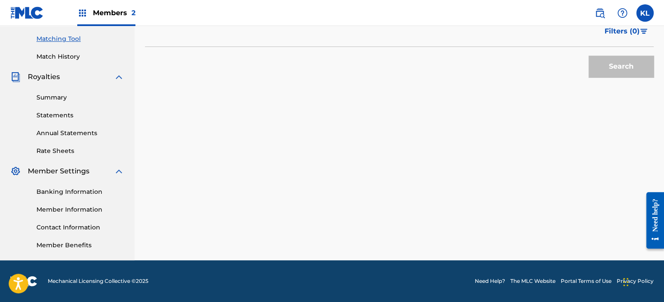
scroll to position [2, 0]
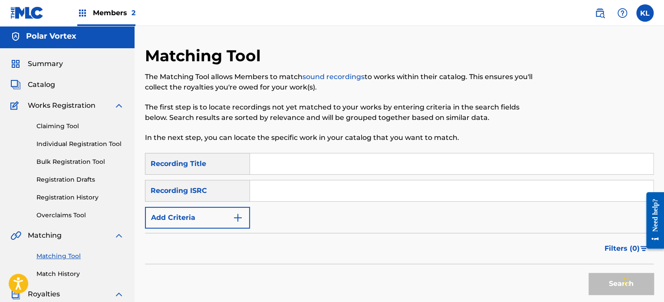
click at [256, 170] on input "Search Form" at bounding box center [451, 163] width 403 height 21
type input "rivers"
paste input "SE6YL2301356"
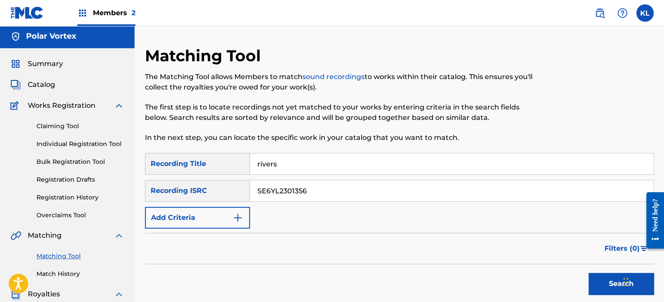
type input "SE6YL2301356"
click at [589, 273] on button "Search" at bounding box center [621, 284] width 65 height 22
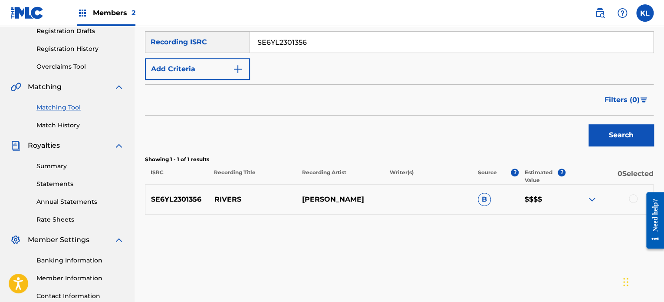
scroll to position [174, 0]
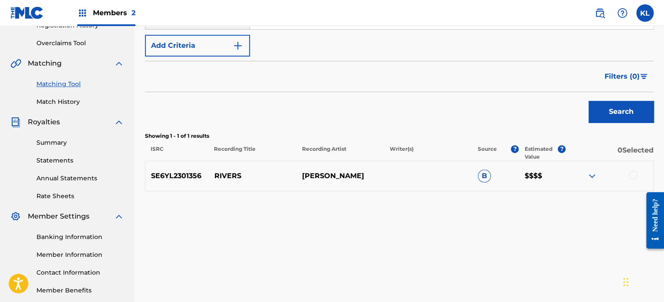
click at [628, 175] on div at bounding box center [610, 176] width 88 height 10
click at [629, 174] on div at bounding box center [633, 175] width 9 height 9
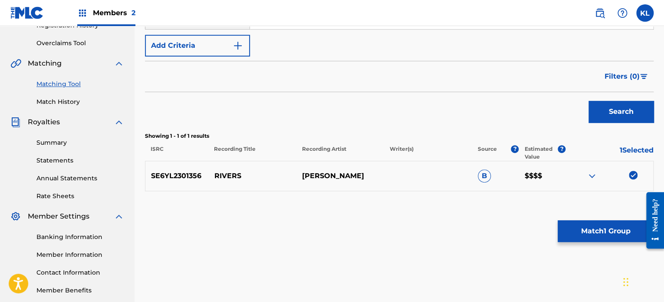
click at [602, 239] on button "Match 1 Group" at bounding box center [606, 231] width 96 height 22
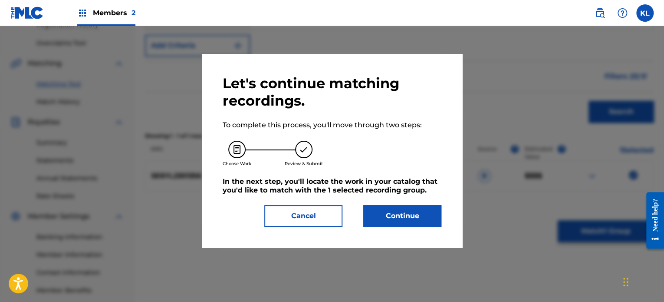
click at [390, 214] on button "Continue" at bounding box center [403, 216] width 78 height 22
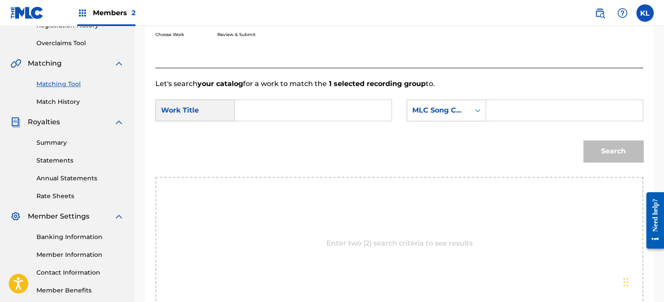
click at [273, 113] on input "Search Form" at bounding box center [313, 110] width 142 height 21
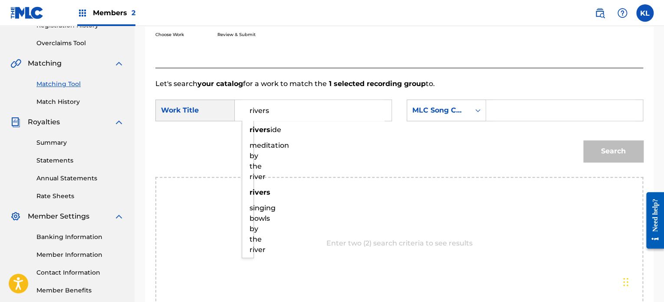
type input "rivers"
paste input "RN940Z"
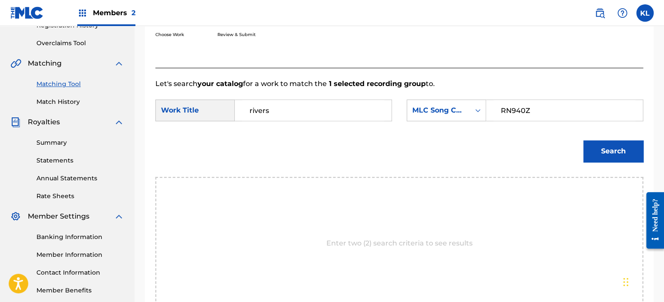
type input "RN940Z"
click at [584, 140] on button "Search" at bounding box center [614, 151] width 60 height 22
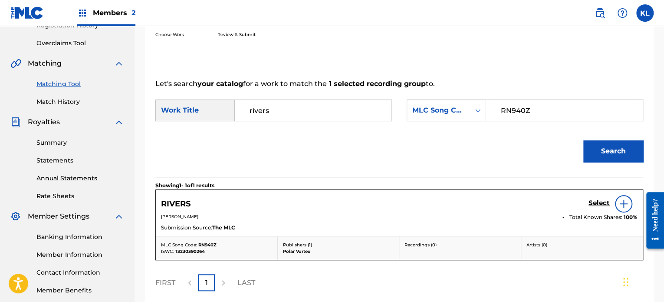
scroll to position [212, 0]
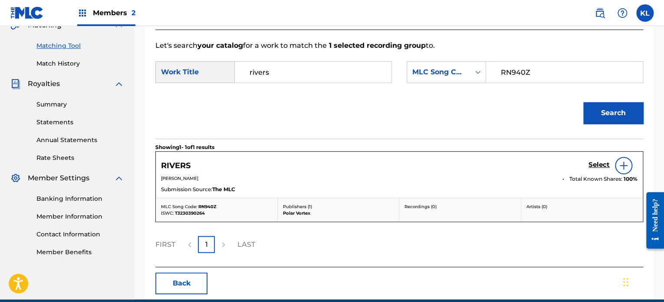
click at [603, 161] on h5 "Select" at bounding box center [599, 165] width 21 height 8
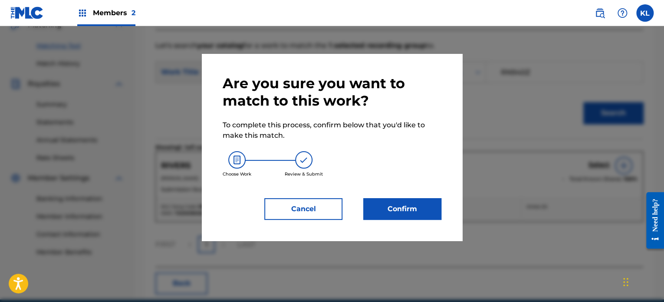
click at [395, 208] on button "Confirm" at bounding box center [403, 209] width 78 height 22
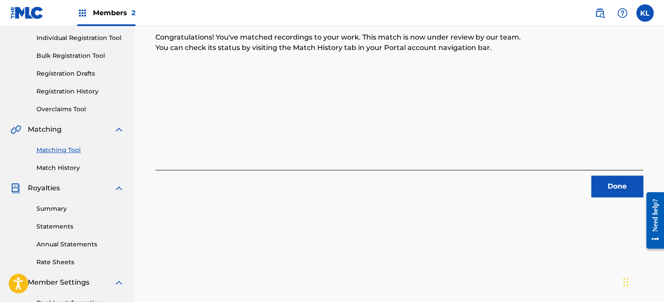
scroll to position [108, 0]
click at [631, 185] on button "Done" at bounding box center [618, 186] width 52 height 22
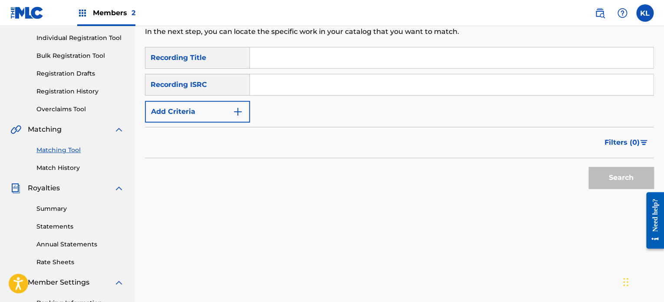
scroll to position [0, 0]
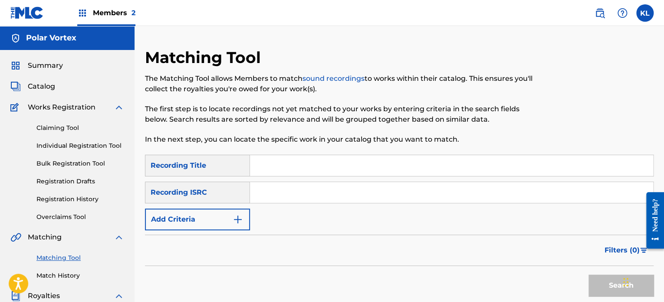
click at [340, 155] on input "Search Form" at bounding box center [451, 165] width 403 height 21
type input "riverside"
paste input "SE6YL2301501"
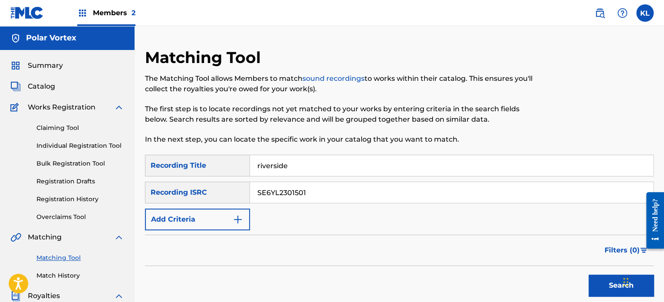
type input "SE6YL2301501"
click at [589, 274] on button "Search" at bounding box center [621, 285] width 65 height 22
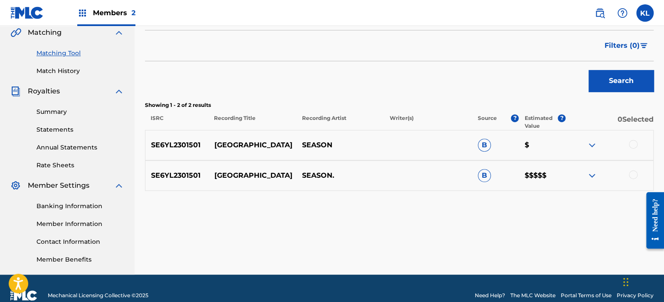
scroll to position [204, 0]
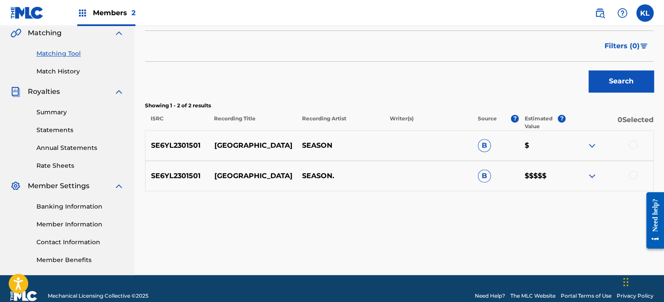
click at [633, 142] on div at bounding box center [633, 144] width 9 height 9
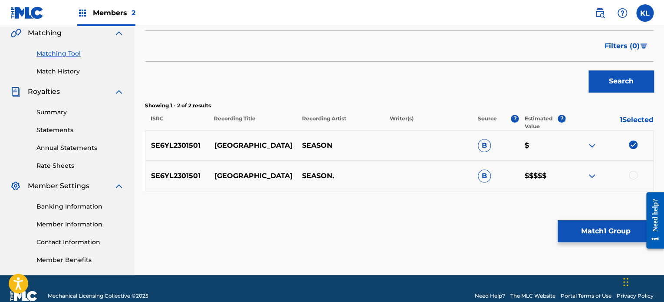
click at [631, 175] on div at bounding box center [633, 175] width 9 height 9
click at [605, 239] on button "Match 2 Groups" at bounding box center [606, 231] width 96 height 22
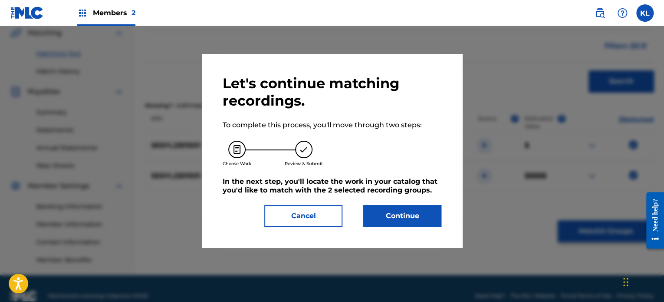
click at [413, 215] on button "Continue" at bounding box center [403, 216] width 78 height 22
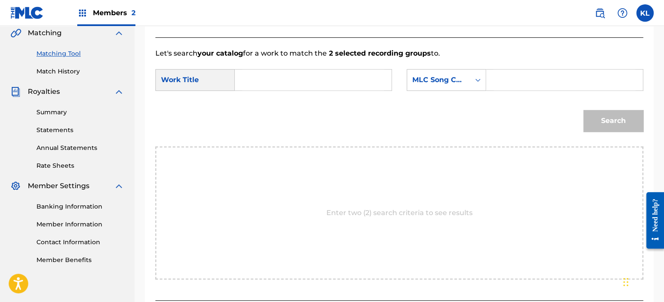
click at [278, 68] on form "SearchWithCriteriab20b286c-1c3b-4d34-9a3d-f9d9edad8f39 Work Title SearchWithCri…" at bounding box center [399, 103] width 488 height 88
click at [278, 76] on input "Search Form" at bounding box center [313, 79] width 142 height 21
type input "riverside"
paste input "RN5QB5"
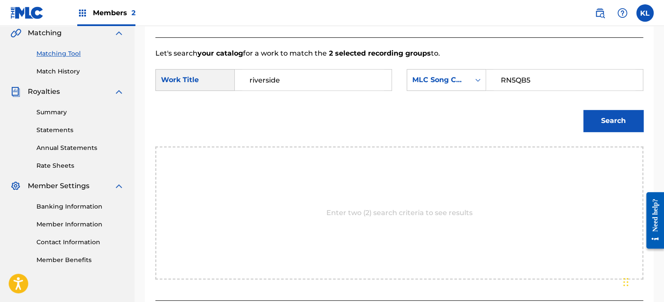
type input "RN5QB5"
click at [599, 118] on button "Search" at bounding box center [614, 121] width 60 height 22
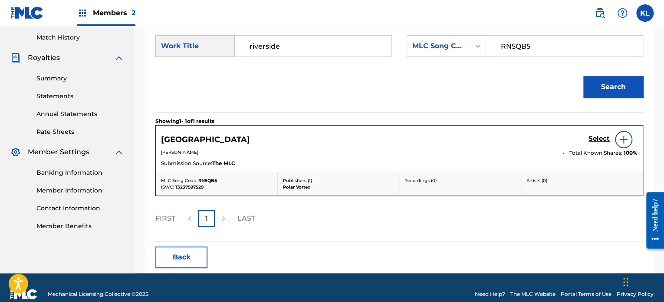
scroll to position [240, 0]
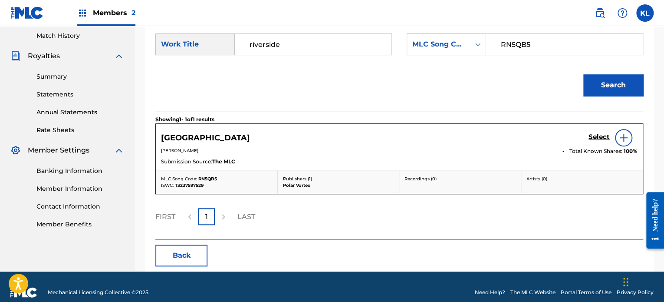
click at [596, 137] on h5 "Select" at bounding box center [599, 137] width 21 height 8
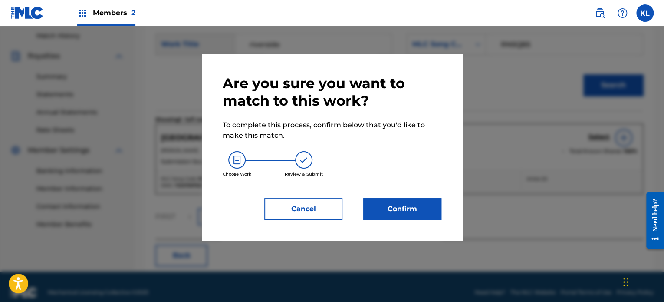
click at [379, 213] on button "Confirm" at bounding box center [403, 209] width 78 height 22
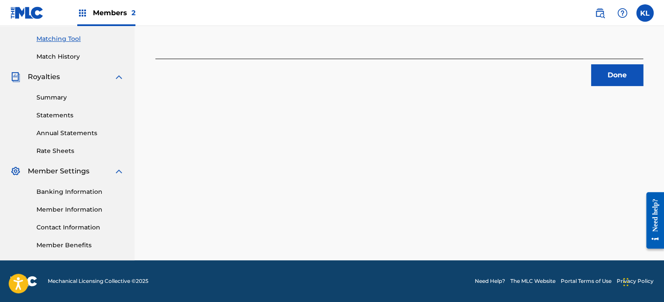
click at [601, 82] on button "Done" at bounding box center [618, 75] width 52 height 22
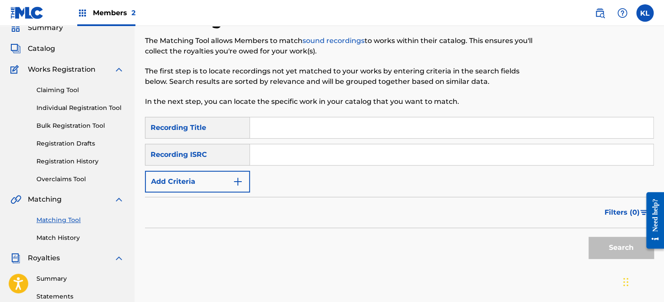
scroll to position [38, 0]
click at [255, 126] on input "Search Form" at bounding box center [451, 127] width 403 height 21
type input "rooftop"
paste input "SE6YL2200458"
type input "SE6YL2200458"
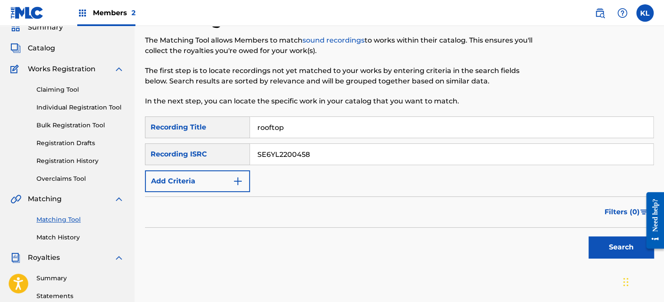
click at [589, 236] on button "Search" at bounding box center [621, 247] width 65 height 22
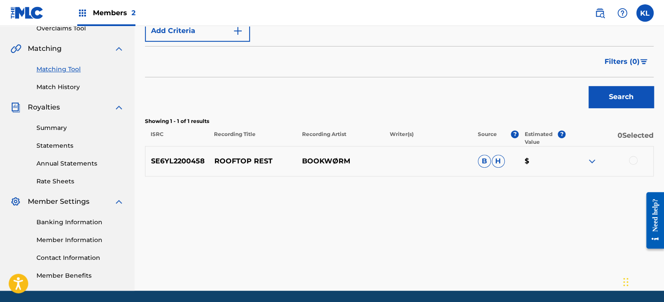
scroll to position [189, 0]
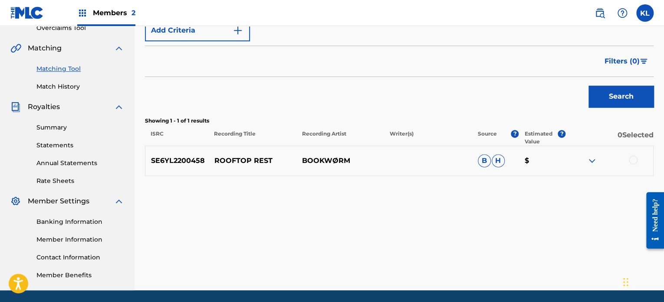
click at [636, 162] on div at bounding box center [633, 159] width 9 height 9
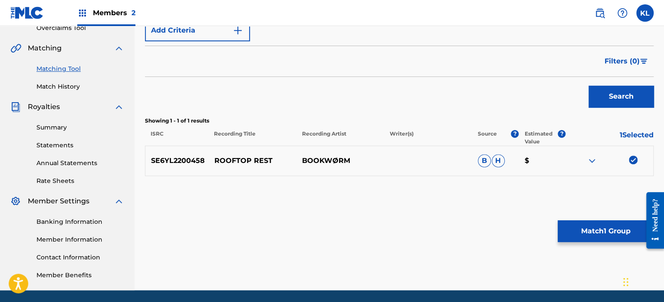
click at [593, 235] on button "Match 1 Group" at bounding box center [606, 231] width 96 height 22
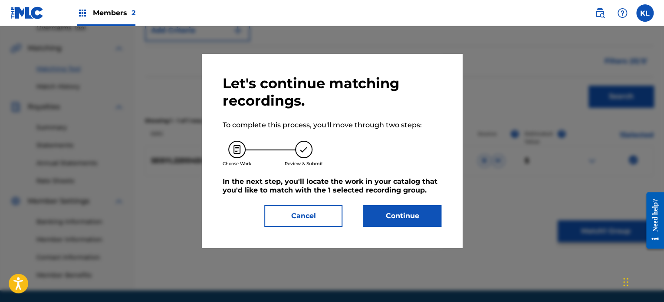
click at [392, 216] on button "Continue" at bounding box center [403, 216] width 78 height 22
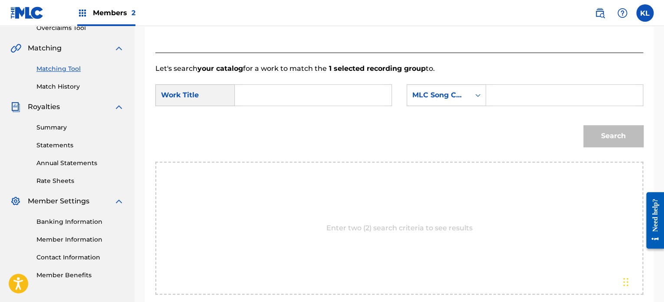
click at [292, 93] on input "Search Form" at bounding box center [313, 95] width 142 height 21
type input "rooftop"
paste input "RB79YQ"
type input "RB79YQ"
click at [584, 125] on button "Search" at bounding box center [614, 136] width 60 height 22
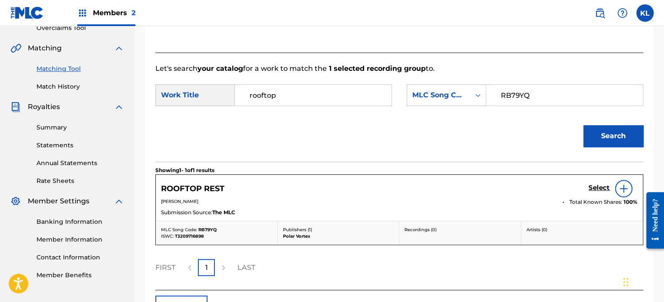
click at [605, 187] on h5 "Select" at bounding box center [599, 188] width 21 height 8
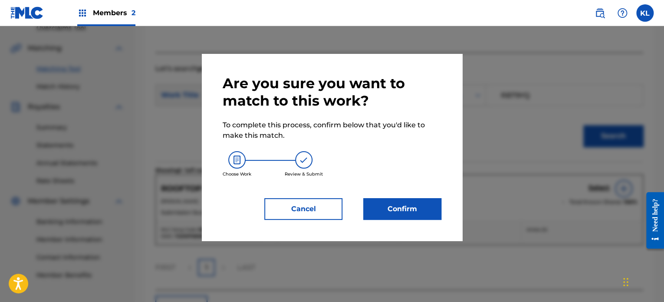
click at [405, 206] on button "Confirm" at bounding box center [403, 209] width 78 height 22
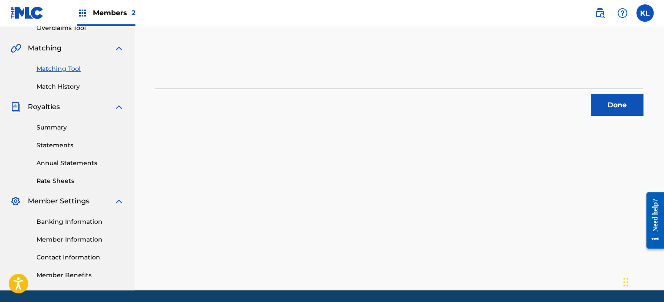
click at [614, 112] on button "Done" at bounding box center [618, 105] width 52 height 22
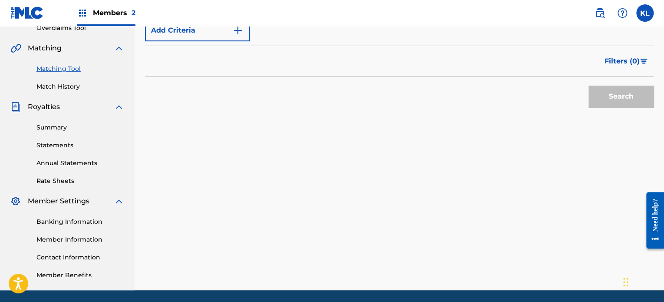
scroll to position [20, 0]
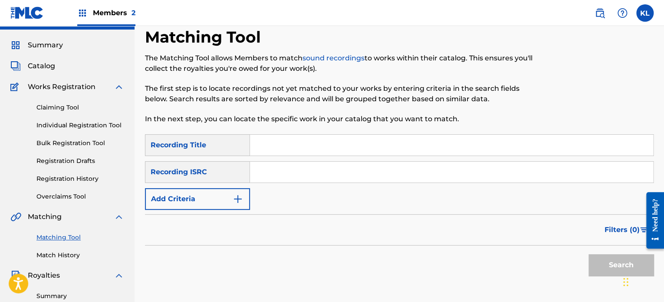
click at [308, 143] on input "Search Form" at bounding box center [451, 145] width 403 height 21
type input "routine"
paste input "SE6YL2400450"
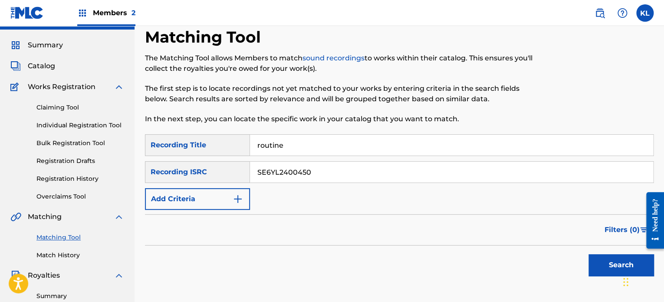
type input "SE6YL2400450"
click at [589, 254] on button "Search" at bounding box center [621, 265] width 65 height 22
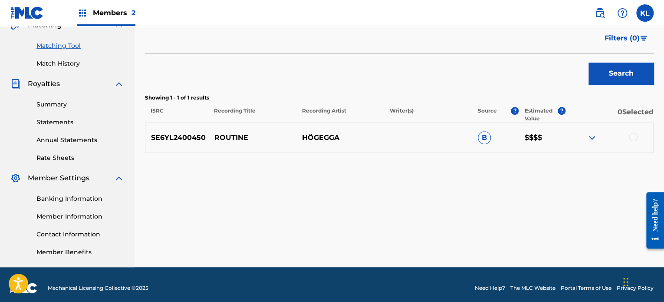
scroll to position [212, 0]
click at [631, 139] on div at bounding box center [633, 136] width 9 height 9
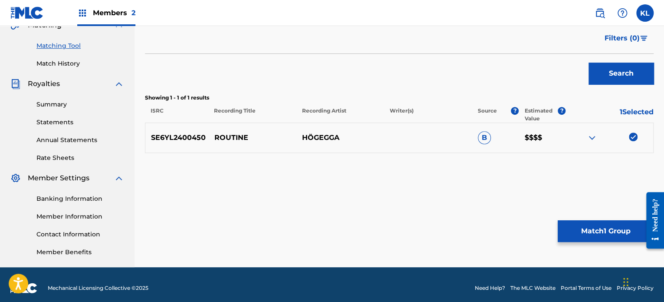
click at [594, 225] on button "Match 1 Group" at bounding box center [606, 231] width 96 height 22
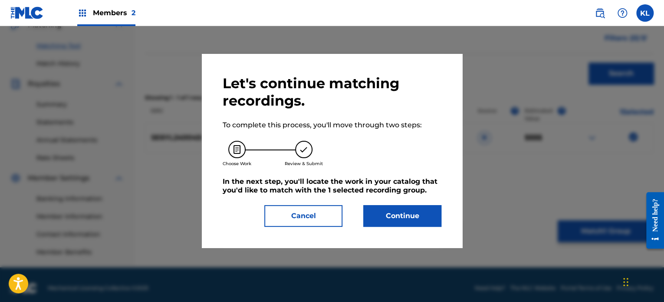
click at [415, 218] on button "Continue" at bounding box center [403, 216] width 78 height 22
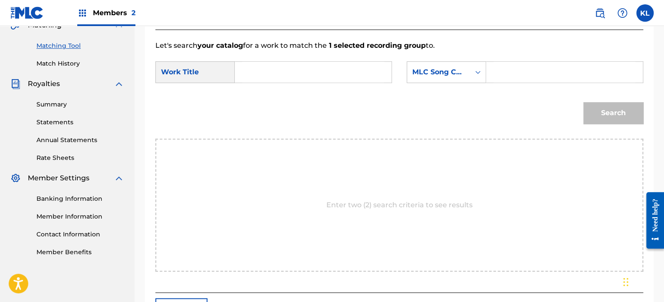
click at [281, 71] on input "Search Form" at bounding box center [313, 72] width 142 height 21
type input "routine"
paste input "RO215R"
type input "RO215R"
click at [584, 102] on button "Search" at bounding box center [614, 113] width 60 height 22
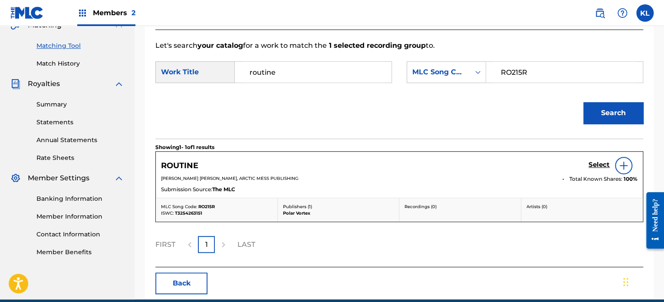
click at [598, 163] on h5 "Select" at bounding box center [599, 165] width 21 height 8
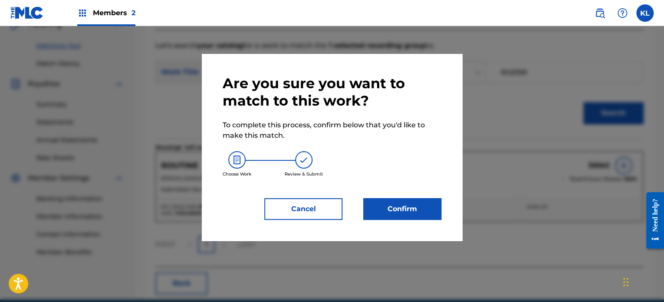
click at [407, 218] on button "Confirm" at bounding box center [403, 209] width 78 height 22
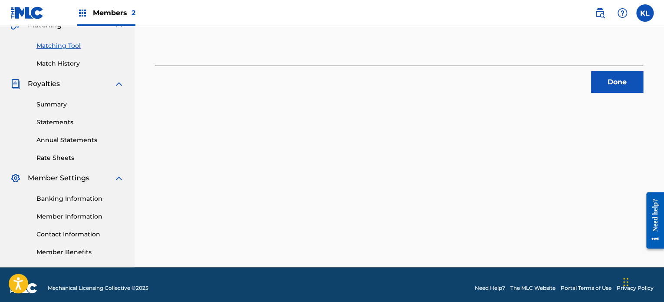
click at [611, 83] on button "Done" at bounding box center [618, 82] width 52 height 22
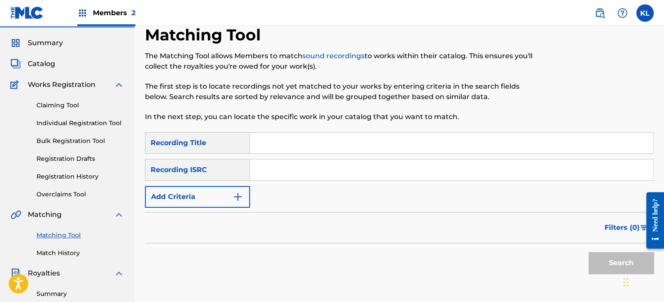
scroll to position [23, 0]
click at [292, 147] on input "Search Form" at bounding box center [451, 142] width 403 height 21
type input "rubies"
paste input "SE6YL2402033"
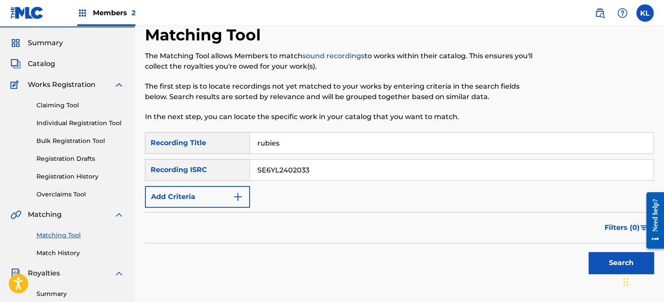
type input "SE6YL2402033"
click at [589, 252] on button "Search" at bounding box center [621, 263] width 65 height 22
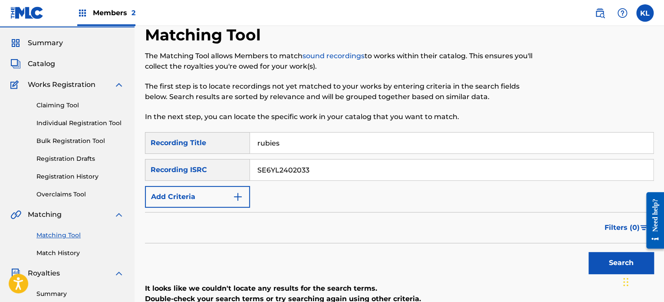
scroll to position [44, 0]
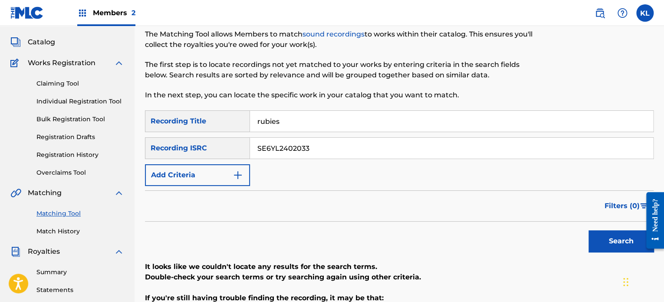
click at [322, 118] on input "rubies" at bounding box center [451, 121] width 403 height 21
type input "run"
paste input "240"
type input "SE6YL2402240"
click at [589, 230] on button "Search" at bounding box center [621, 241] width 65 height 22
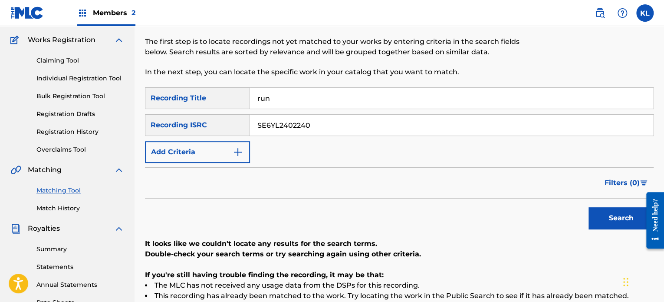
scroll to position [68, 0]
click at [306, 100] on input "run" at bounding box center [451, 97] width 403 height 21
type input "d"
click at [306, 100] on input "saf" at bounding box center [451, 97] width 403 height 21
type input "sad"
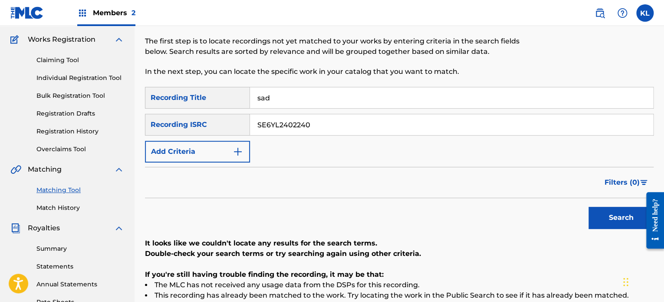
paste input "200236"
type input "SE6YL2200236"
click at [589, 207] on button "Search" at bounding box center [621, 218] width 65 height 22
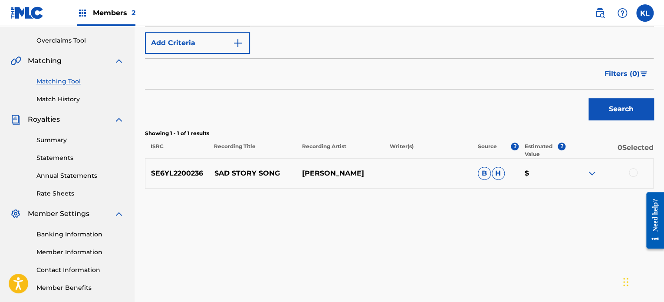
scroll to position [195, 0]
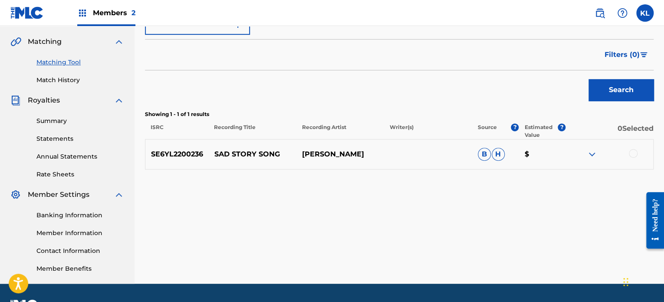
click at [633, 152] on div at bounding box center [633, 153] width 9 height 9
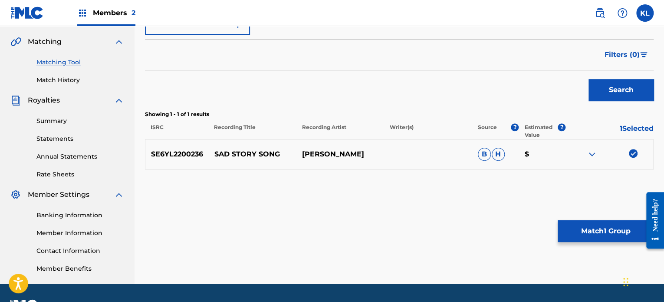
click at [580, 231] on button "Match 1 Group" at bounding box center [606, 231] width 96 height 22
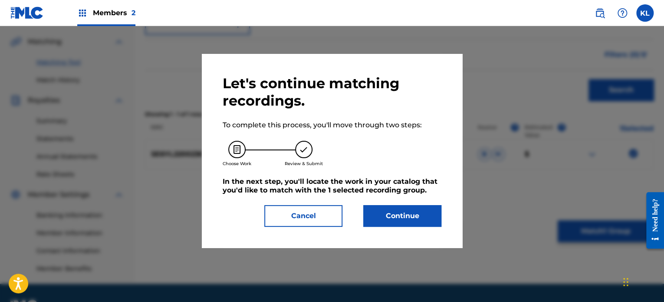
click at [404, 214] on button "Continue" at bounding box center [403, 216] width 78 height 22
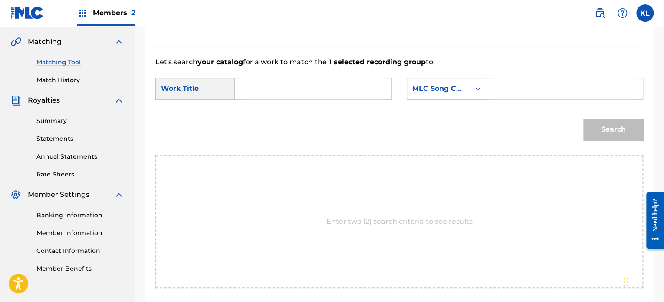
click at [276, 83] on input "Search Form" at bounding box center [313, 88] width 142 height 21
type input "sad"
paste input "SI7B2J"
type input "SI7B2J"
click at [584, 119] on button "Search" at bounding box center [614, 130] width 60 height 22
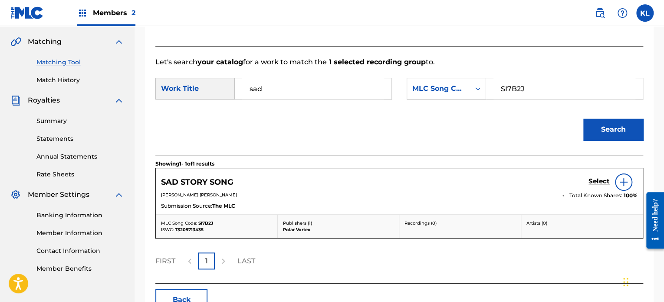
scroll to position [233, 0]
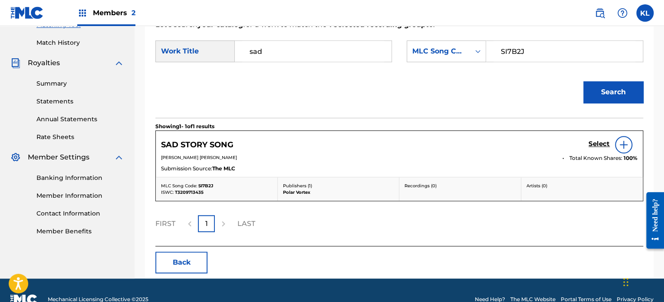
click at [604, 142] on h5 "Select" at bounding box center [599, 144] width 21 height 8
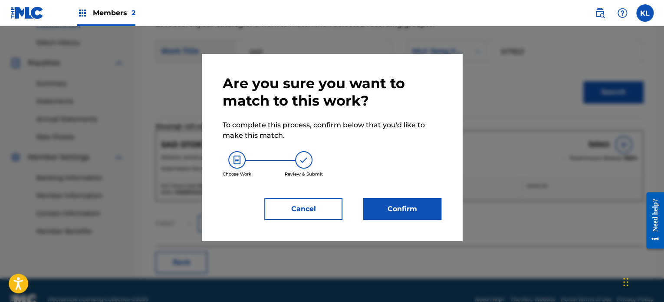
click at [431, 211] on button "Confirm" at bounding box center [403, 209] width 78 height 22
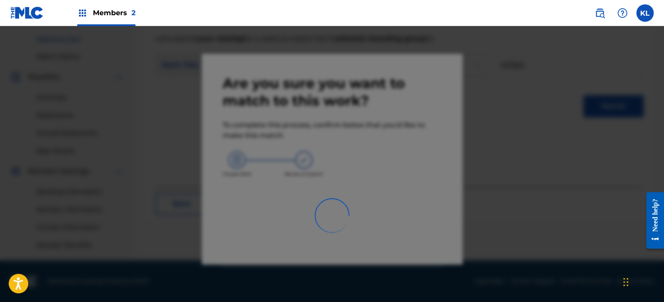
scroll to position [219, 0]
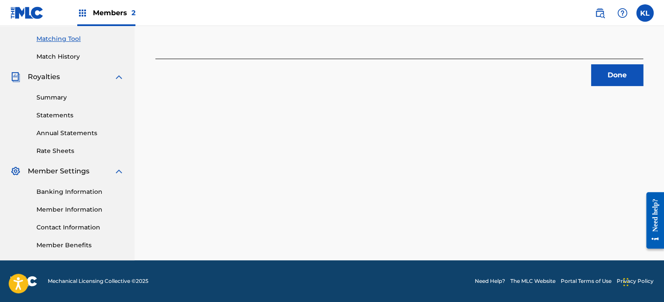
click at [615, 80] on button "Done" at bounding box center [618, 75] width 52 height 22
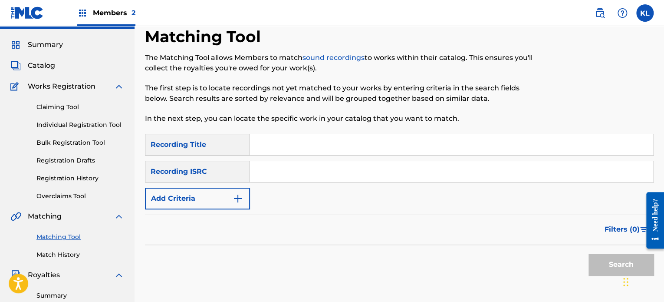
scroll to position [20, 0]
click at [287, 142] on input "Search Form" at bounding box center [451, 145] width 403 height 21
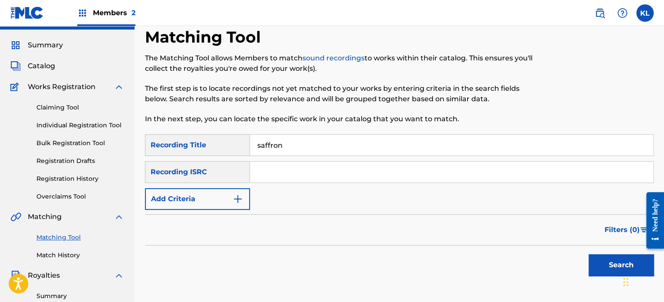
type input "saffron"
paste input "SE6YL2402812"
type input "SE6YL2402812"
click at [589, 254] on button "Search" at bounding box center [621, 265] width 65 height 22
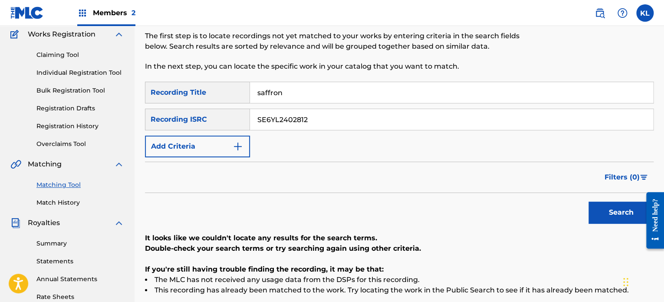
scroll to position [74, 0]
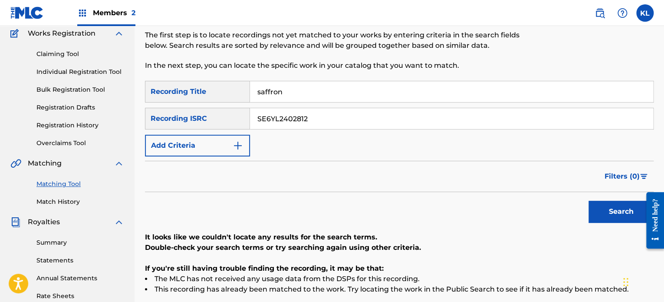
click at [285, 98] on input "saffron" at bounding box center [451, 91] width 403 height 21
type input "salvador"
paste input "33"
type input "SE6YL2402833"
click at [589, 201] on button "Search" at bounding box center [621, 212] width 65 height 22
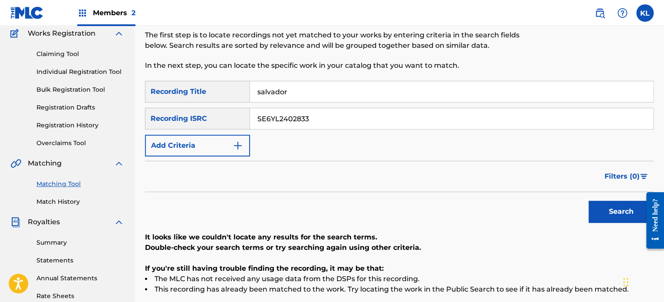
click at [301, 82] on input "salvador" at bounding box center [451, 91] width 403 height 21
paste input "SALVADOR MY LOVE"
click at [589, 201] on button "Search" at bounding box center [621, 212] width 65 height 22
click at [331, 126] on input "SE6YL2402833" at bounding box center [451, 118] width 403 height 21
click at [324, 85] on input "SALVADOR MY LOVE" at bounding box center [451, 91] width 403 height 21
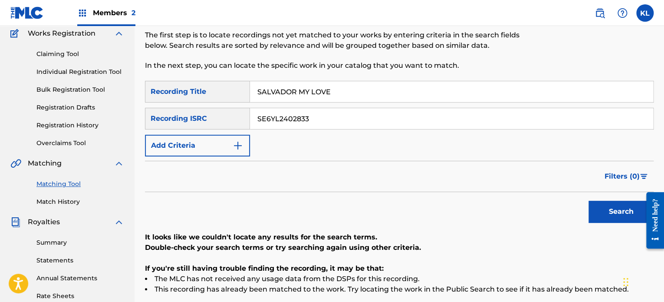
type input "d"
type input "sanctum"
paste input "0254"
type input "SE6YL2400254"
click at [589, 201] on button "Search" at bounding box center [621, 212] width 65 height 22
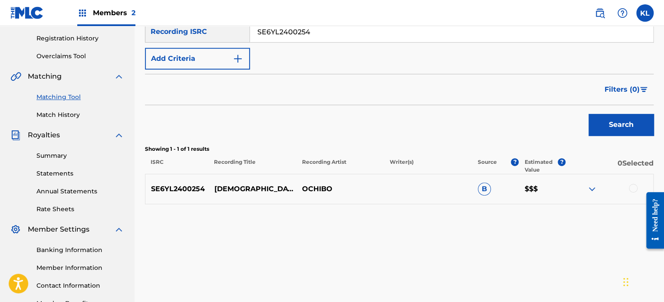
scroll to position [162, 0]
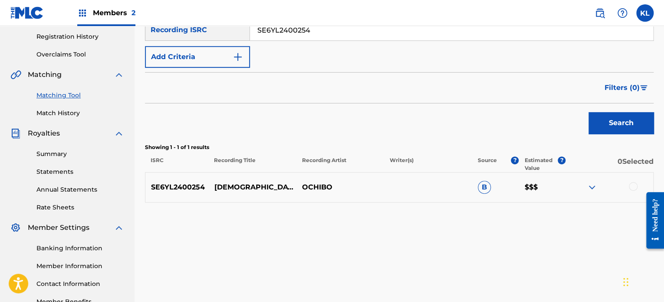
click at [622, 187] on div at bounding box center [610, 187] width 88 height 10
click at [628, 187] on div at bounding box center [610, 187] width 88 height 10
click at [634, 187] on div at bounding box center [633, 186] width 9 height 9
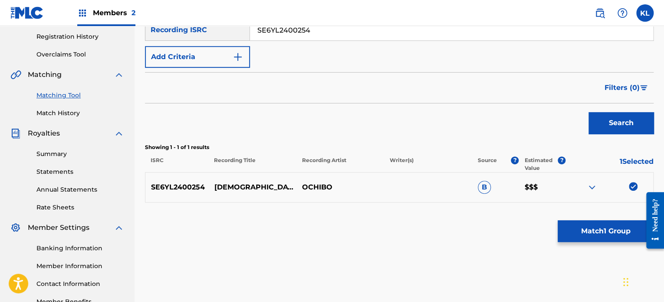
click at [608, 241] on button "Match 1 Group" at bounding box center [606, 231] width 96 height 22
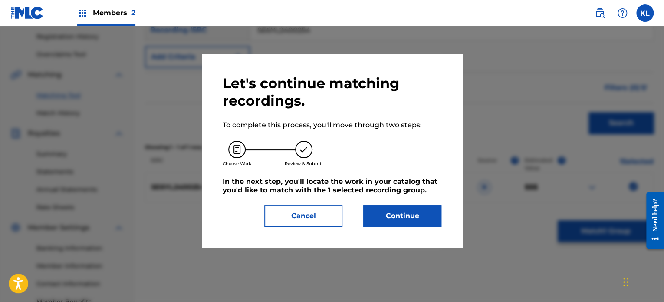
click at [391, 212] on button "Continue" at bounding box center [403, 216] width 78 height 22
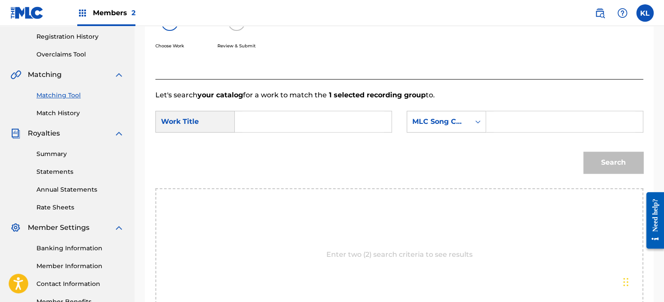
click at [284, 125] on input "Search Form" at bounding box center [313, 121] width 142 height 21
click at [277, 161] on span "tum" at bounding box center [274, 156] width 15 height 8
type input "sanctum"
click at [509, 120] on input "Search Form" at bounding box center [565, 121] width 142 height 21
paste input "S89FCJ"
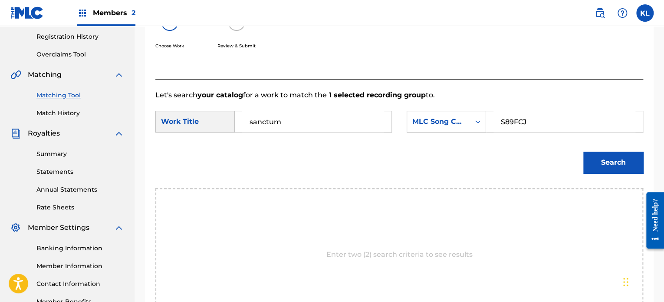
type input "S89FCJ"
click at [584, 152] on button "Search" at bounding box center [614, 163] width 60 height 22
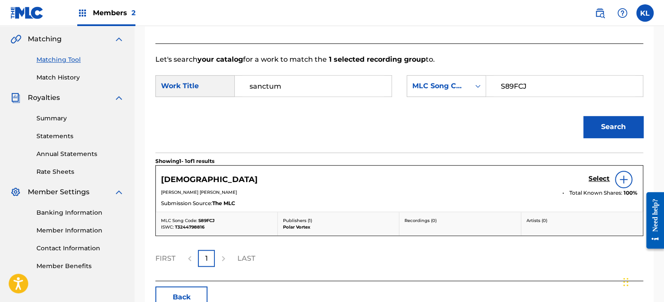
scroll to position [198, 0]
click at [597, 178] on h5 "Select" at bounding box center [599, 179] width 21 height 8
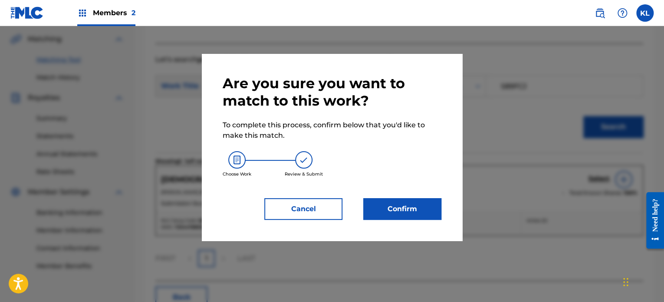
click at [414, 206] on button "Confirm" at bounding box center [403, 209] width 78 height 22
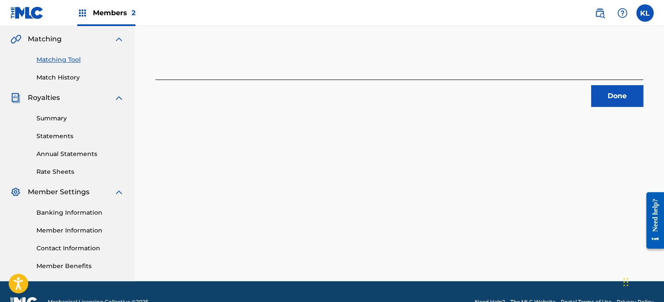
click at [599, 102] on button "Done" at bounding box center [618, 96] width 52 height 22
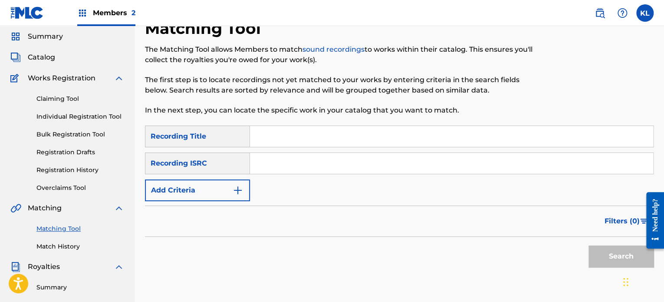
scroll to position [25, 0]
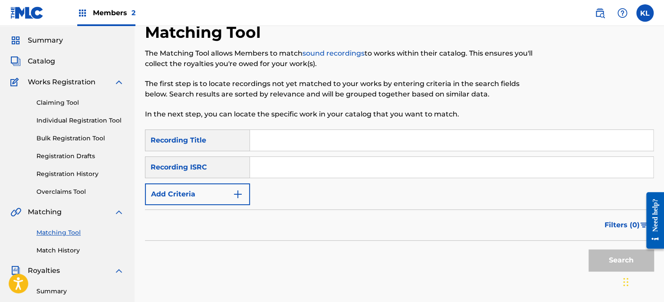
click at [276, 137] on input "Search Form" at bounding box center [451, 140] width 403 height 21
type input "santa"
paste input "SE6YL2402001"
type input "SE6YL2402001"
click at [589, 249] on button "Search" at bounding box center [621, 260] width 65 height 22
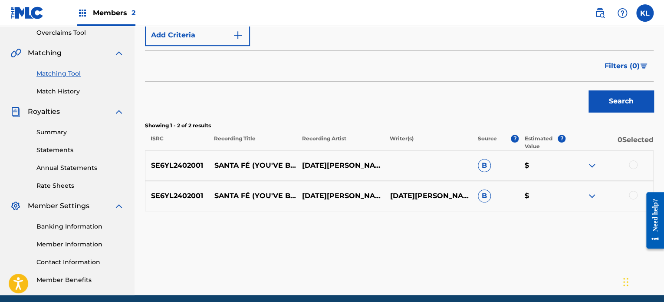
scroll to position [191, 0]
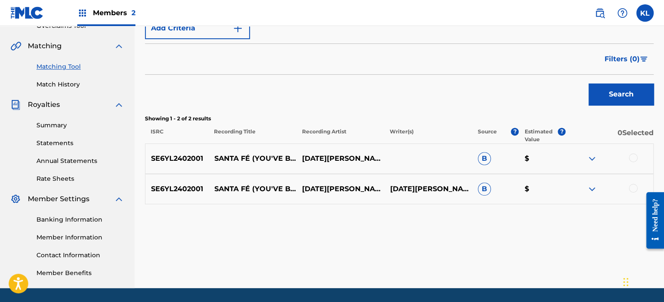
click at [634, 155] on div at bounding box center [633, 157] width 9 height 9
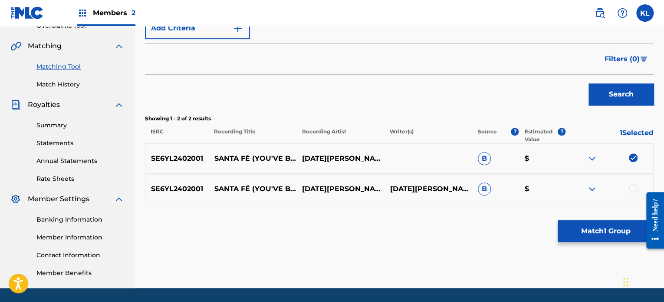
click at [630, 189] on div at bounding box center [633, 188] width 9 height 9
click at [614, 233] on button "Match 2 Groups" at bounding box center [606, 231] width 96 height 22
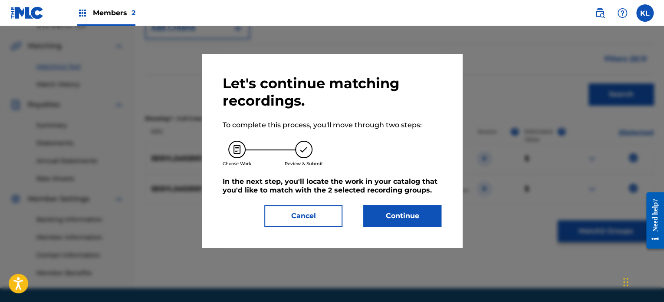
click at [414, 213] on button "Continue" at bounding box center [403, 216] width 78 height 22
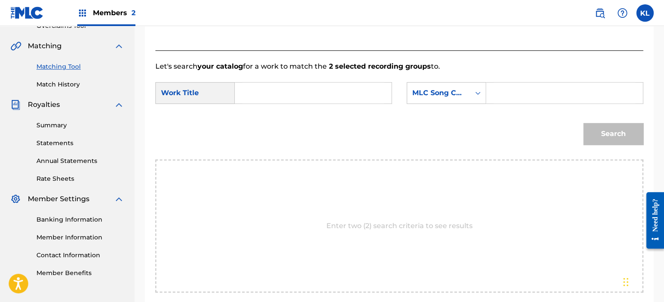
click at [252, 93] on input "Search Form" at bounding box center [313, 93] width 142 height 21
type input "santa"
paste input "S690ML"
type input "S690ML"
click at [584, 123] on button "Search" at bounding box center [614, 134] width 60 height 22
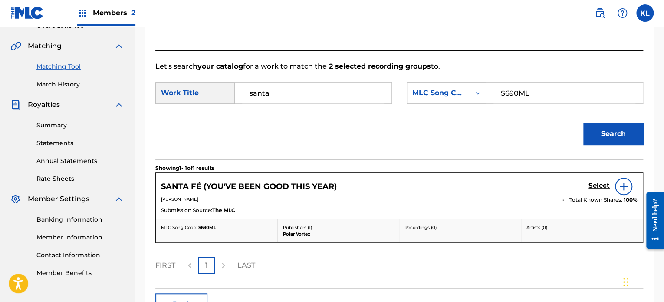
click at [597, 186] on h5 "Select" at bounding box center [599, 186] width 21 height 8
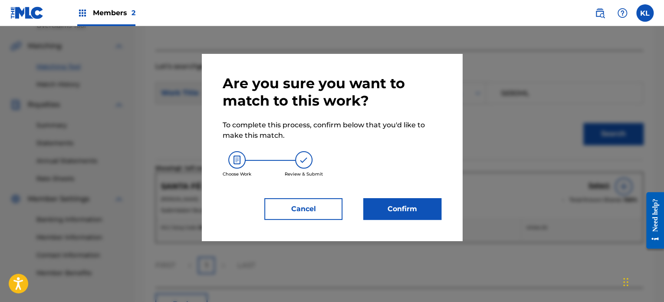
click at [427, 211] on button "Confirm" at bounding box center [403, 209] width 78 height 22
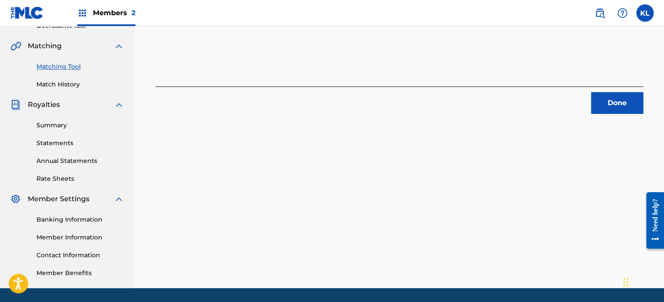
click at [626, 92] on button "Done" at bounding box center [618, 103] width 52 height 22
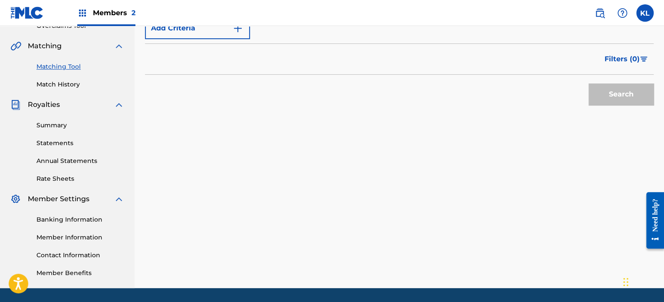
scroll to position [83, 0]
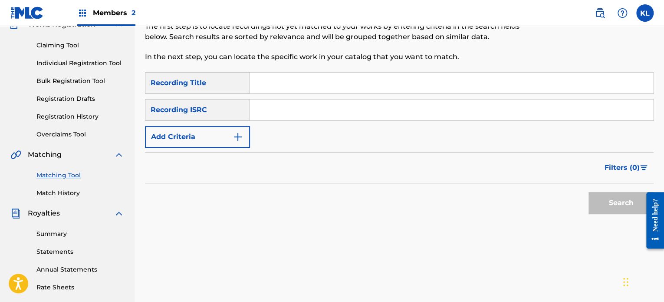
click at [297, 85] on input "Search Form" at bounding box center [451, 83] width 403 height 21
type input "satellites"
paste input "SE6YL2401589"
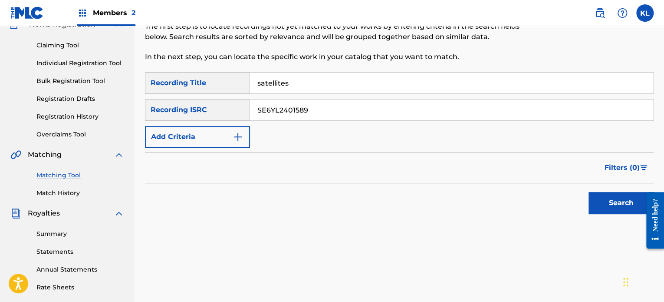
type input "SE6YL2401589"
click at [589, 192] on button "Search" at bounding box center [621, 203] width 65 height 22
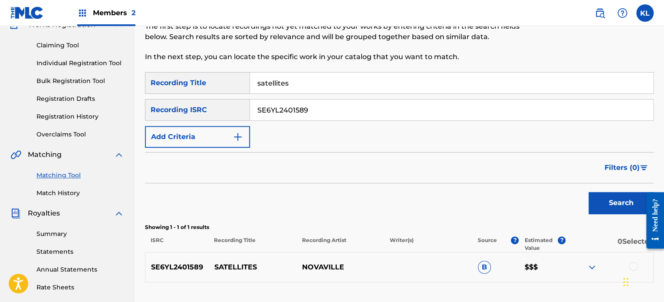
click at [375, 166] on div "Filters ( 0 )" at bounding box center [399, 167] width 509 height 31
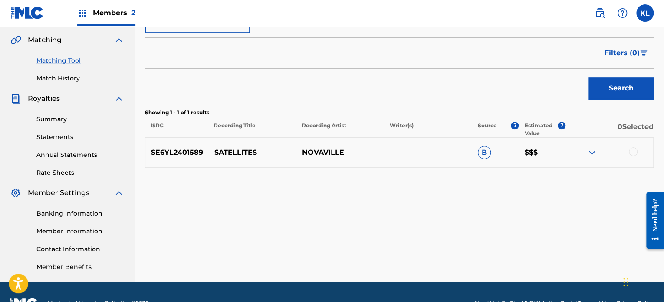
click at [631, 149] on div at bounding box center [633, 151] width 9 height 9
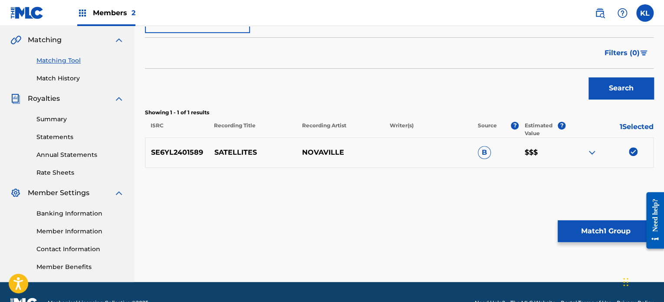
click at [583, 231] on button "Match 1 Group" at bounding box center [606, 231] width 96 height 22
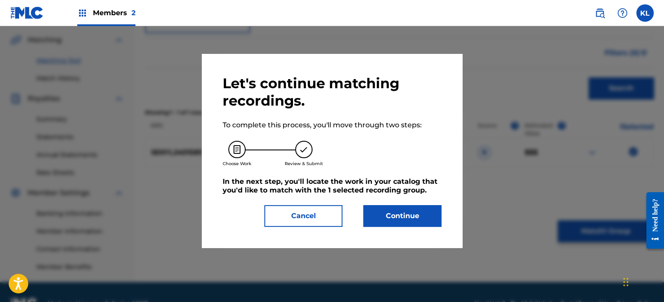
click at [400, 217] on button "Continue" at bounding box center [403, 216] width 78 height 22
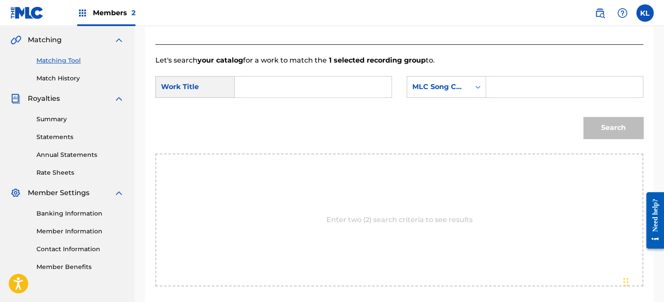
click at [298, 86] on input "Search Form" at bounding box center [313, 86] width 142 height 21
click at [289, 102] on div "SearchWithCriteriab20b286c-1c3b-4d34-9a3d-f9d9edad8f39 Work Title satell Search…" at bounding box center [399, 89] width 488 height 27
click at [278, 74] on form "SearchWithCriteriab20b286c-1c3b-4d34-9a3d-f9d9edad8f39 Work Title satell Search…" at bounding box center [399, 110] width 488 height 88
click at [279, 87] on input "satell" at bounding box center [313, 86] width 142 height 21
click at [273, 109] on span "ites" at bounding box center [276, 106] width 13 height 8
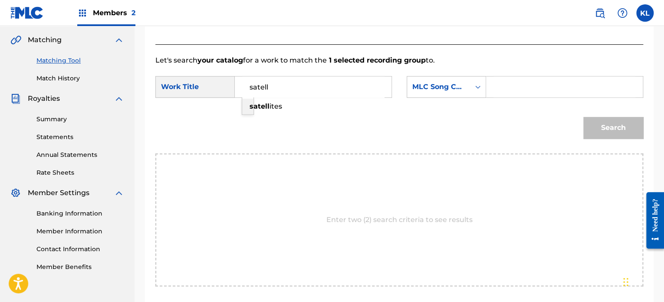
type input "satellites"
paste input "S712BE"
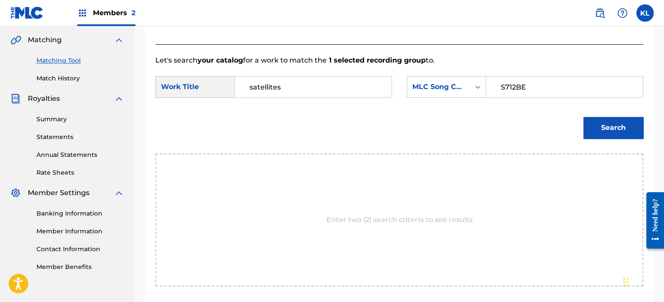
type input "S712BE"
click at [584, 117] on button "Search" at bounding box center [614, 128] width 60 height 22
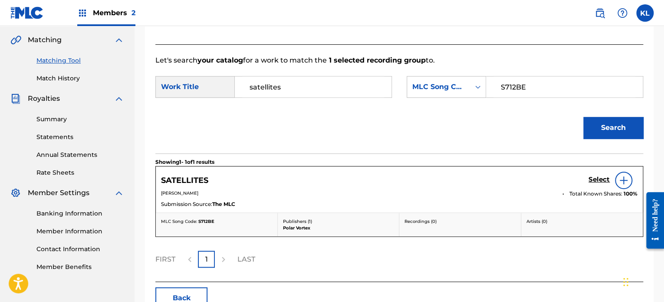
click at [598, 175] on h5 "Select" at bounding box center [599, 179] width 21 height 8
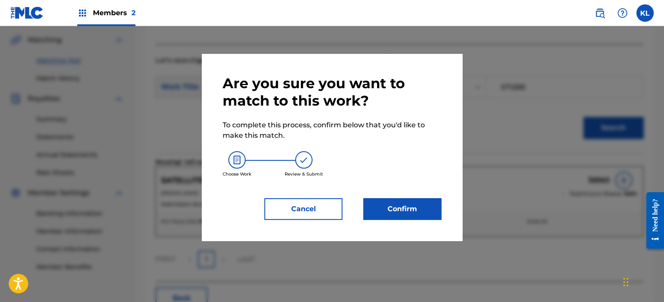
click at [414, 208] on button "Confirm" at bounding box center [403, 209] width 78 height 22
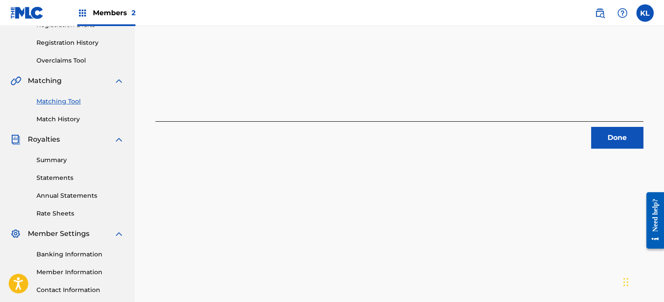
scroll to position [155, 0]
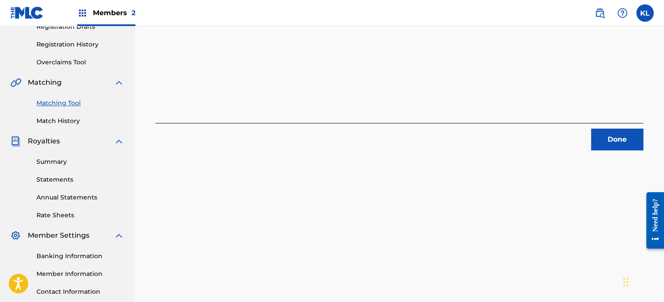
click at [621, 142] on button "Done" at bounding box center [618, 140] width 52 height 22
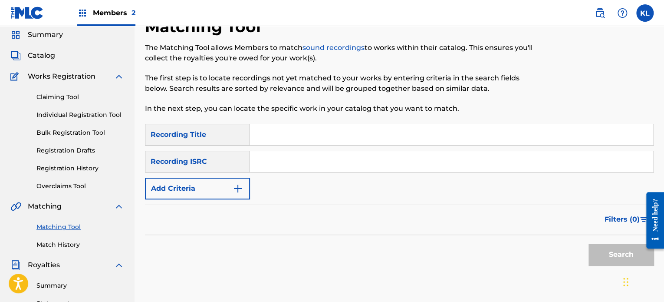
scroll to position [31, 0]
click at [308, 137] on input "Search Form" at bounding box center [451, 134] width 403 height 21
type input "secrets"
paste input "SE6YL2402637"
type input "SE6YL2402637"
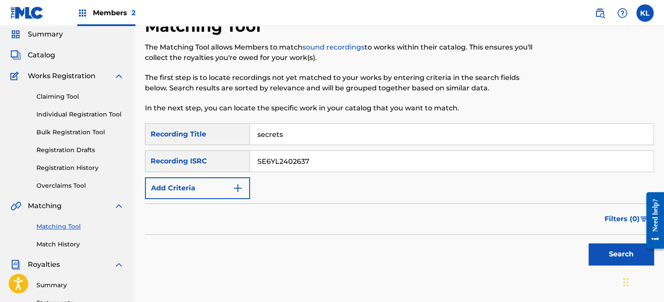
click at [589, 243] on button "Search" at bounding box center [621, 254] width 65 height 22
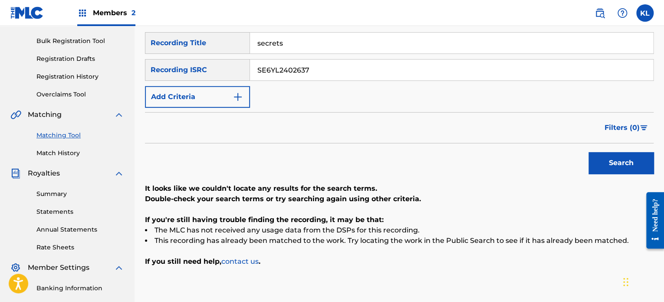
scroll to position [109, 0]
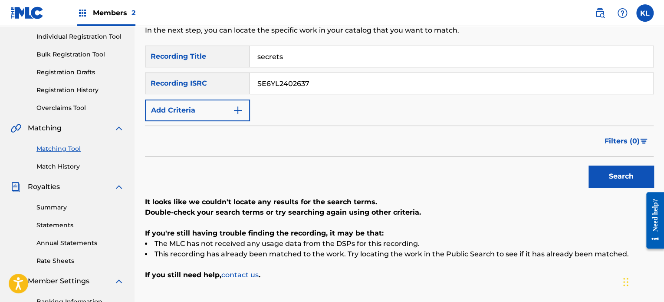
click at [589, 165] on button "Search" at bounding box center [621, 176] width 65 height 22
click at [299, 46] on div "secrets" at bounding box center [452, 57] width 404 height 22
click at [300, 61] on input "secrets" at bounding box center [451, 56] width 403 height 21
type input "secret"
click at [589, 165] on button "Search" at bounding box center [621, 176] width 65 height 22
